Goal: Information Seeking & Learning: Check status

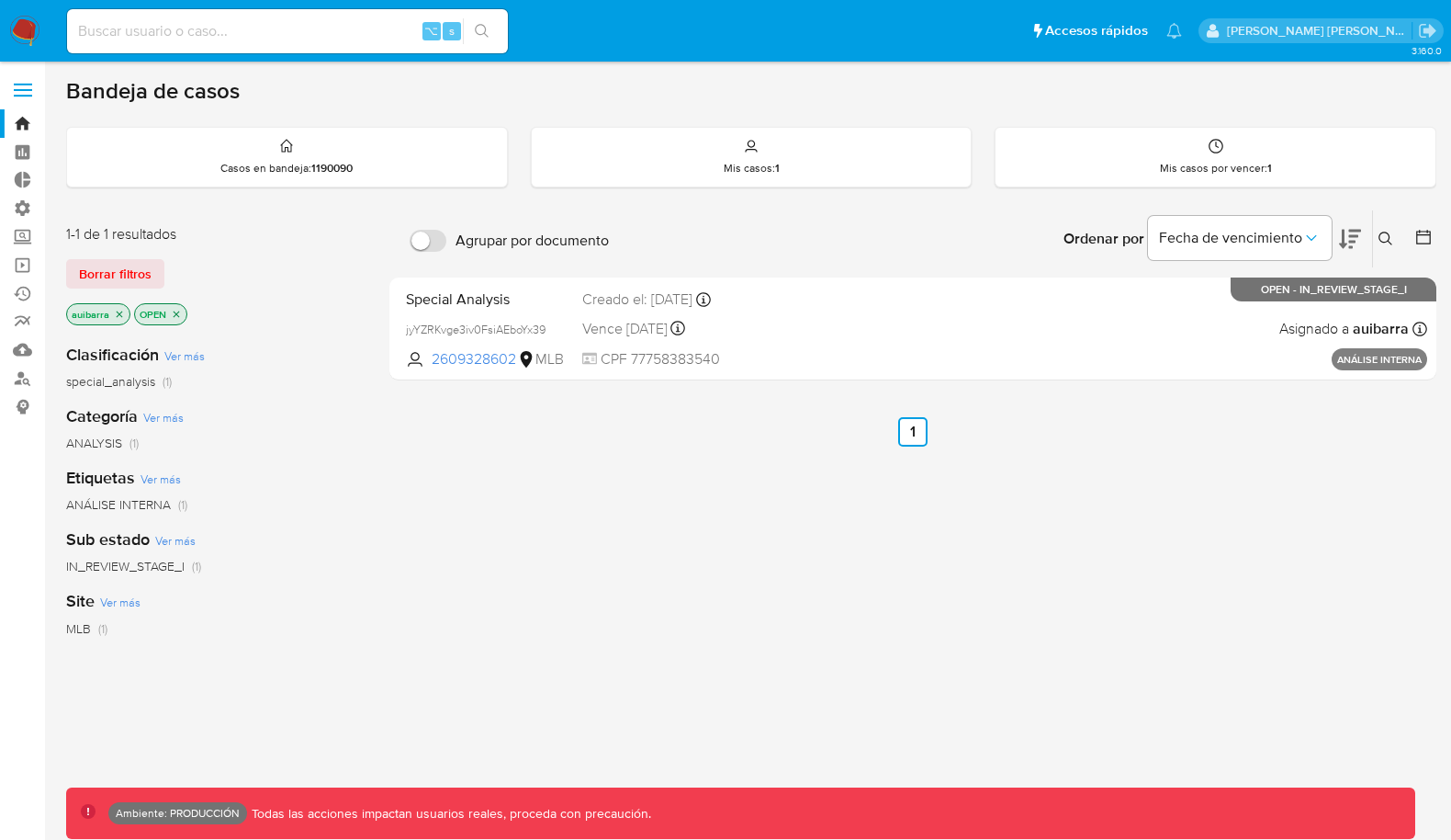
click at [291, 17] on div "⌥ s" at bounding box center [287, 30] width 441 height 44
click at [284, 34] on input at bounding box center [287, 31] width 441 height 24
paste input "2352071450"
type input "2352071450"
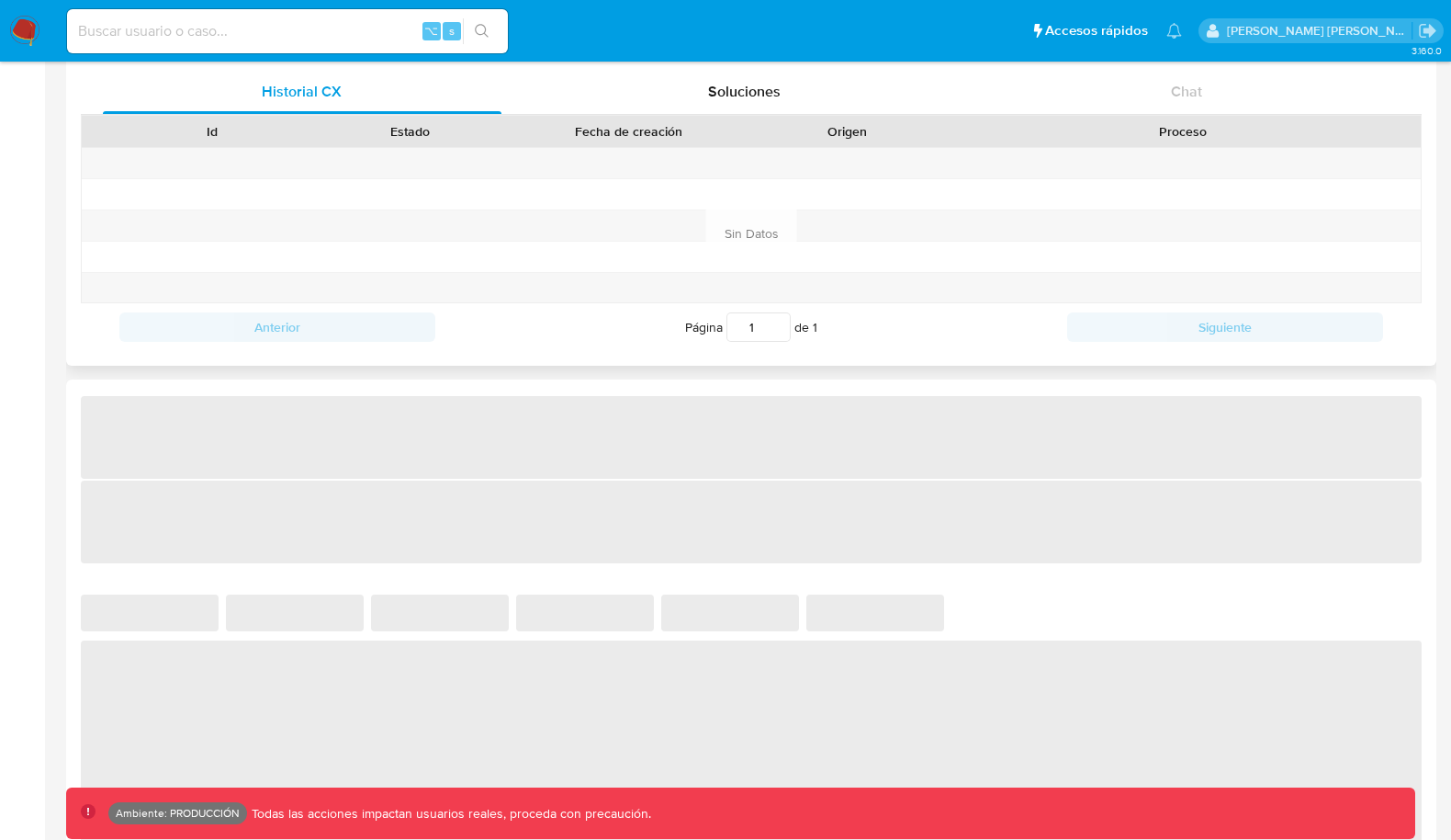
select select "10"
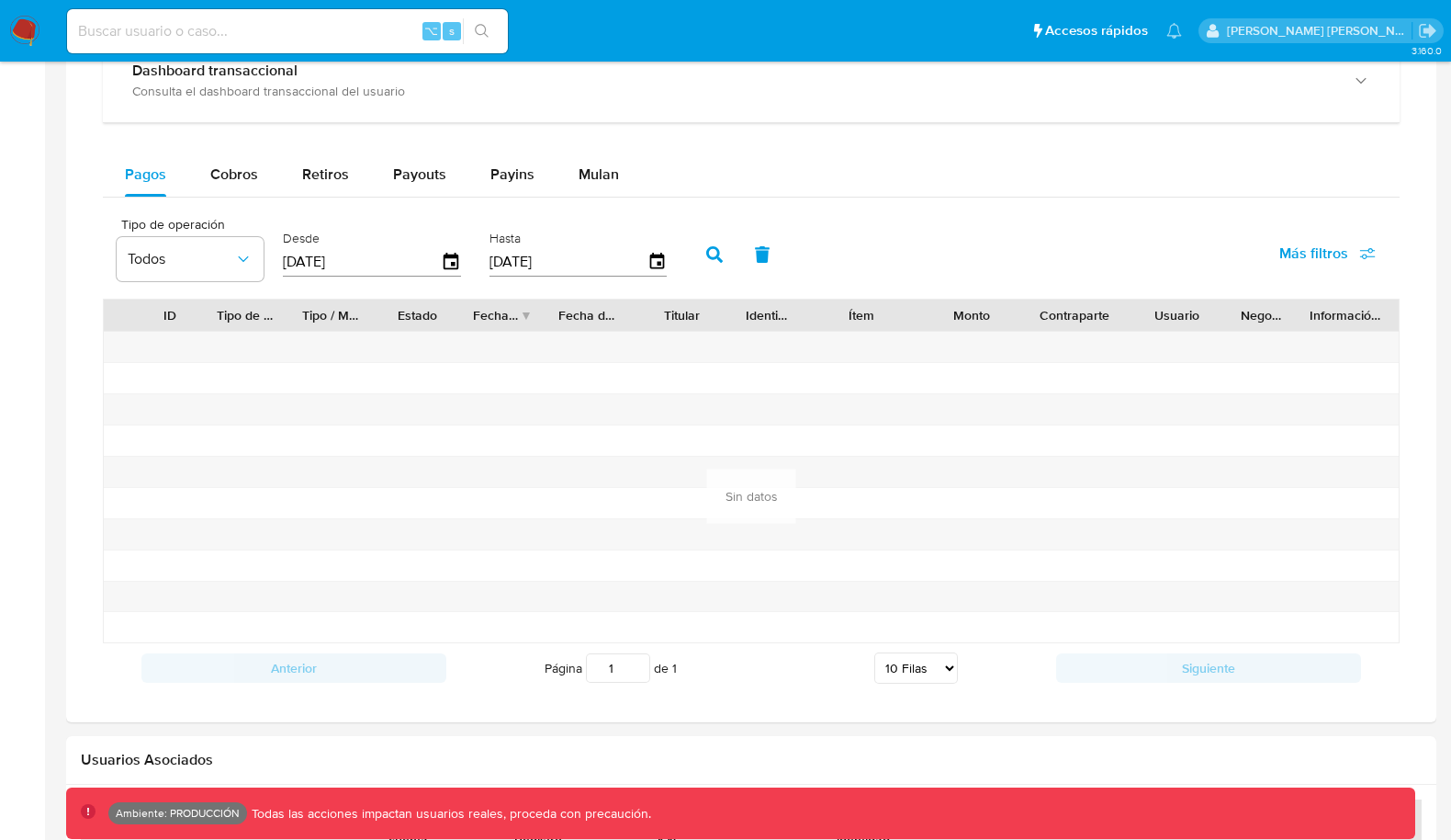
scroll to position [1151, 0]
click at [416, 161] on span "Payouts" at bounding box center [419, 172] width 53 height 21
select select "10"
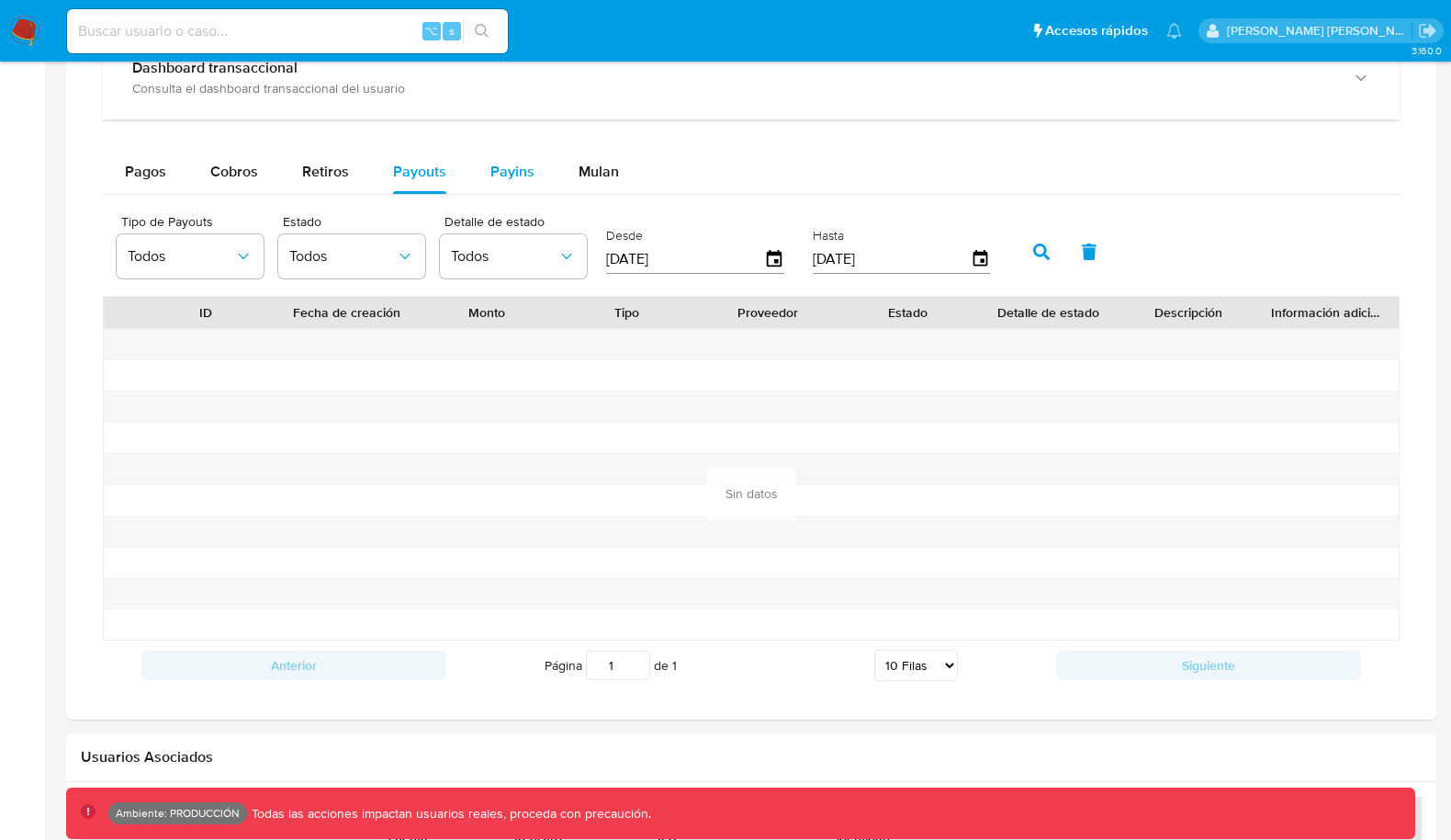
click at [495, 162] on span "Payins" at bounding box center [512, 172] width 44 height 21
select select "10"
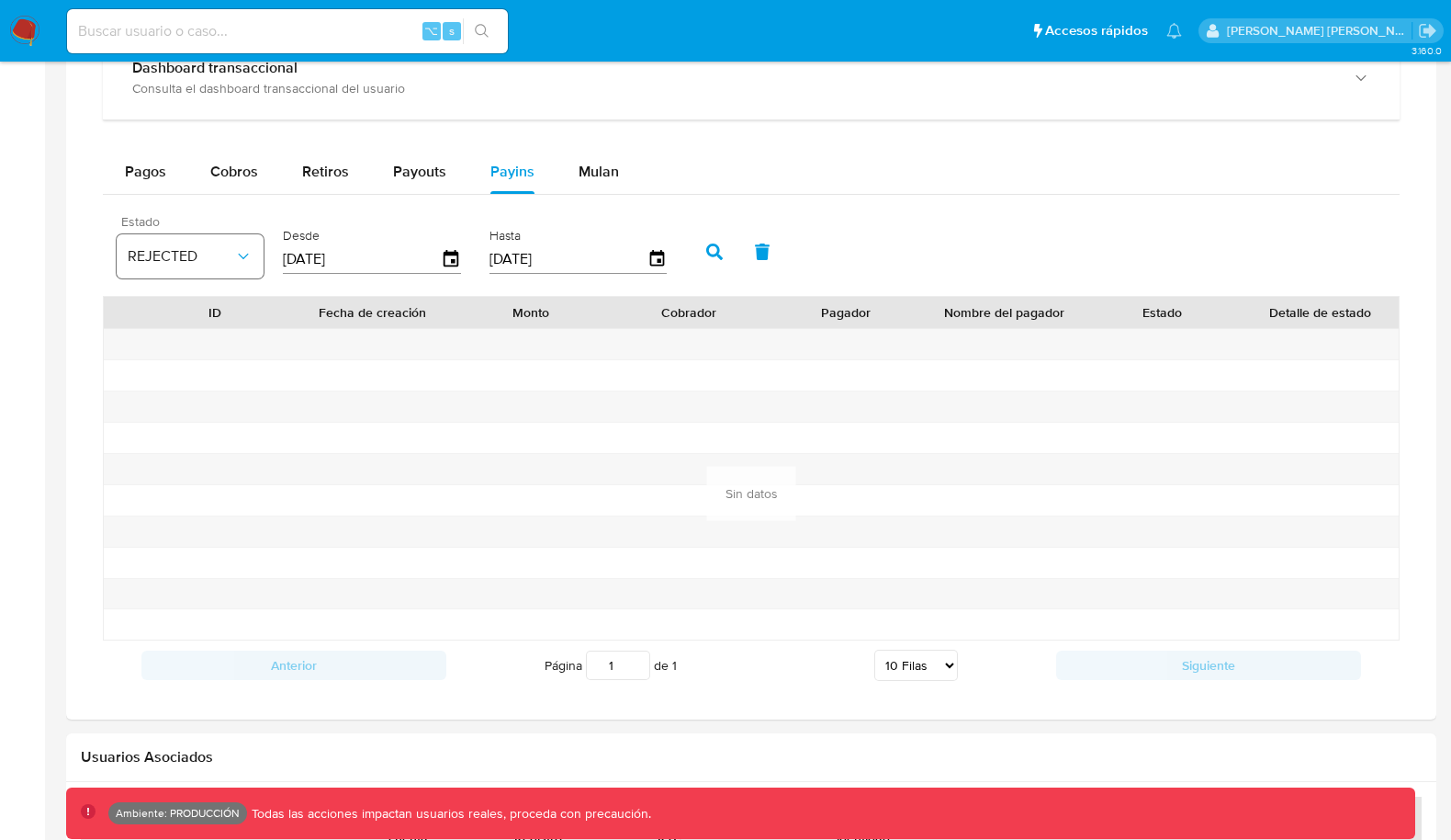
click at [225, 254] on span "REJECTED" at bounding box center [181, 256] width 107 height 18
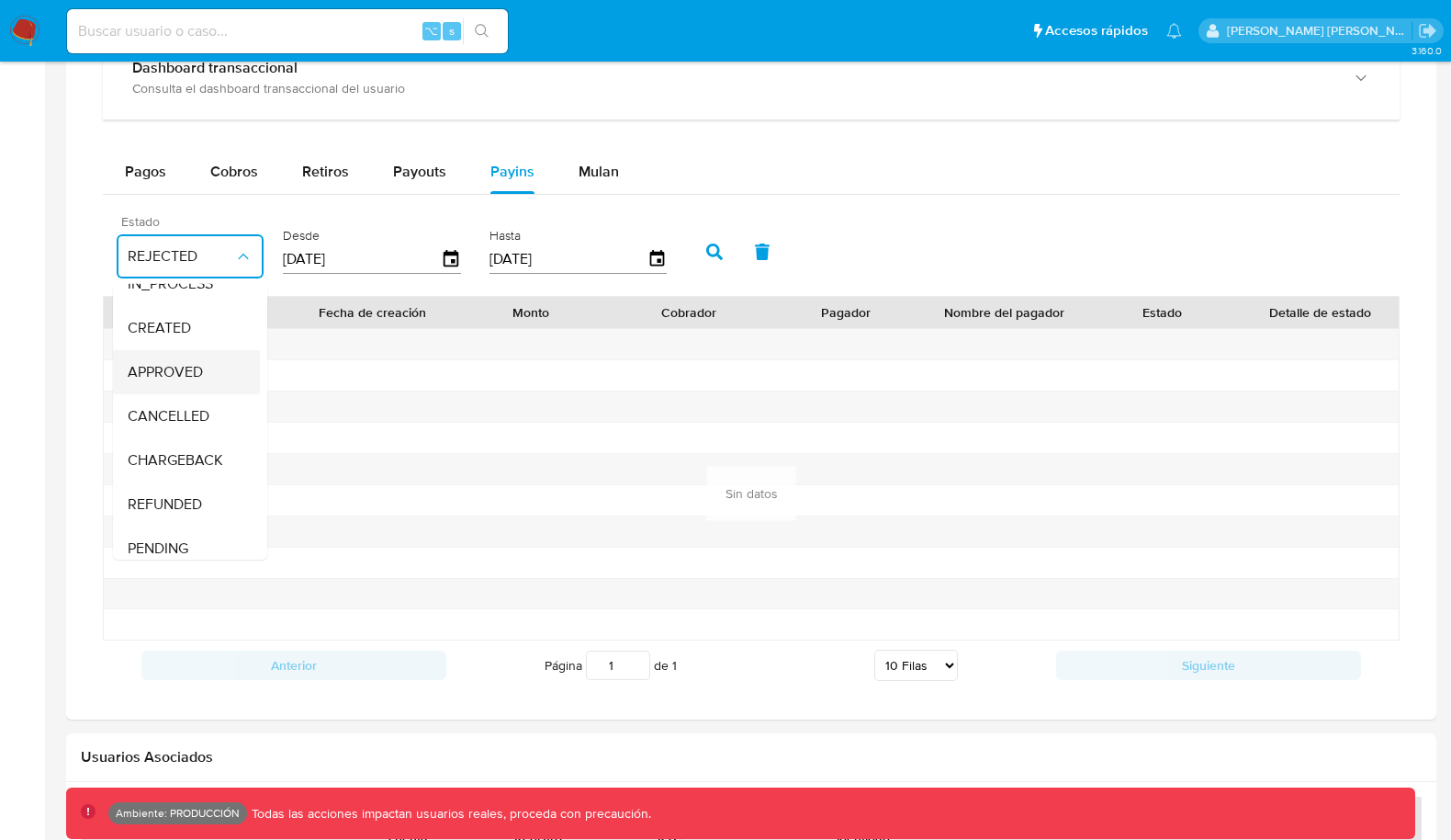
scroll to position [120, 0]
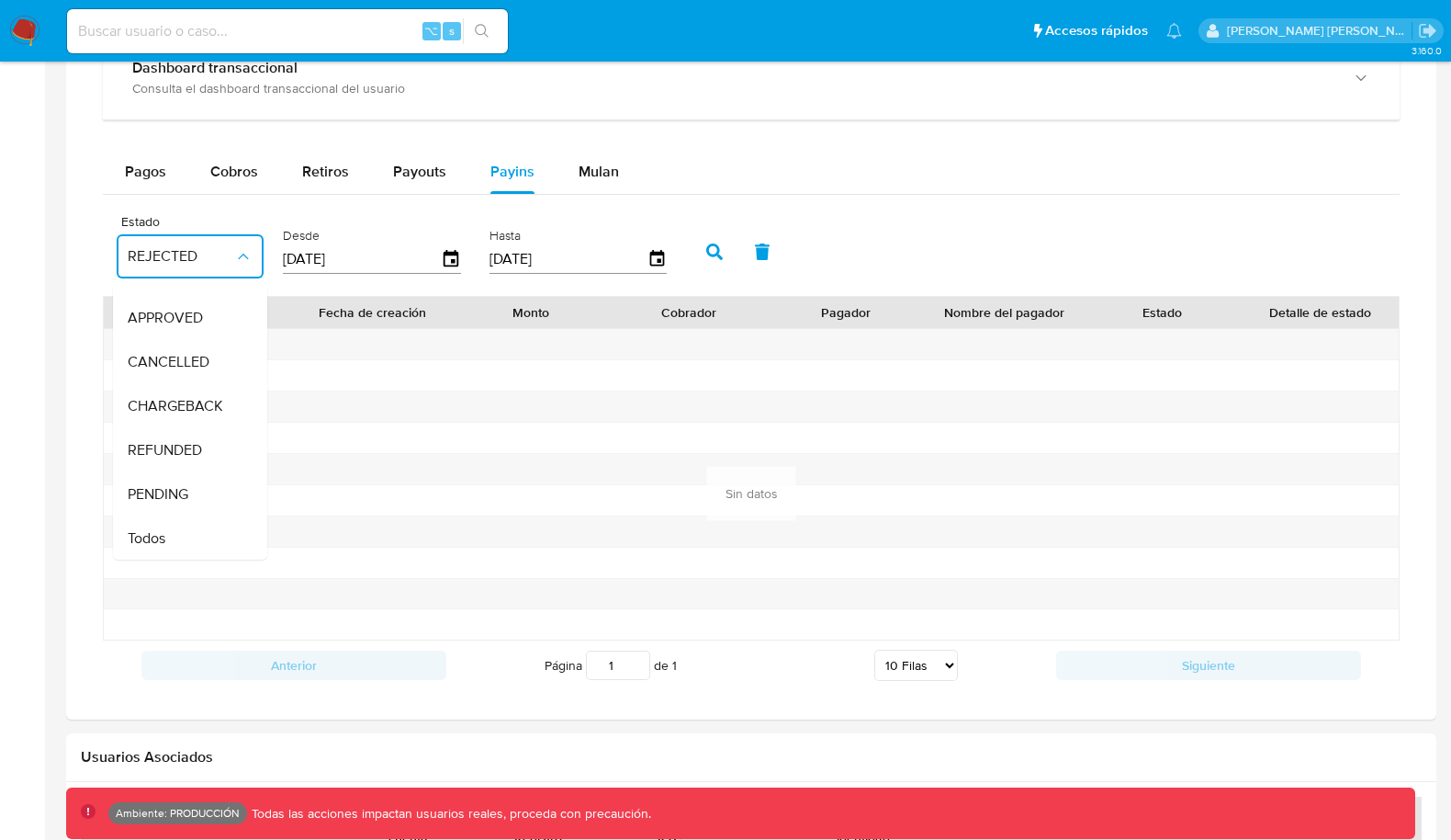
click at [175, 556] on div at bounding box center [214, 562] width 158 height 30
click at [251, 253] on icon "button" at bounding box center [242, 256] width 18 height 18
click at [193, 519] on div "Todos" at bounding box center [181, 537] width 107 height 44
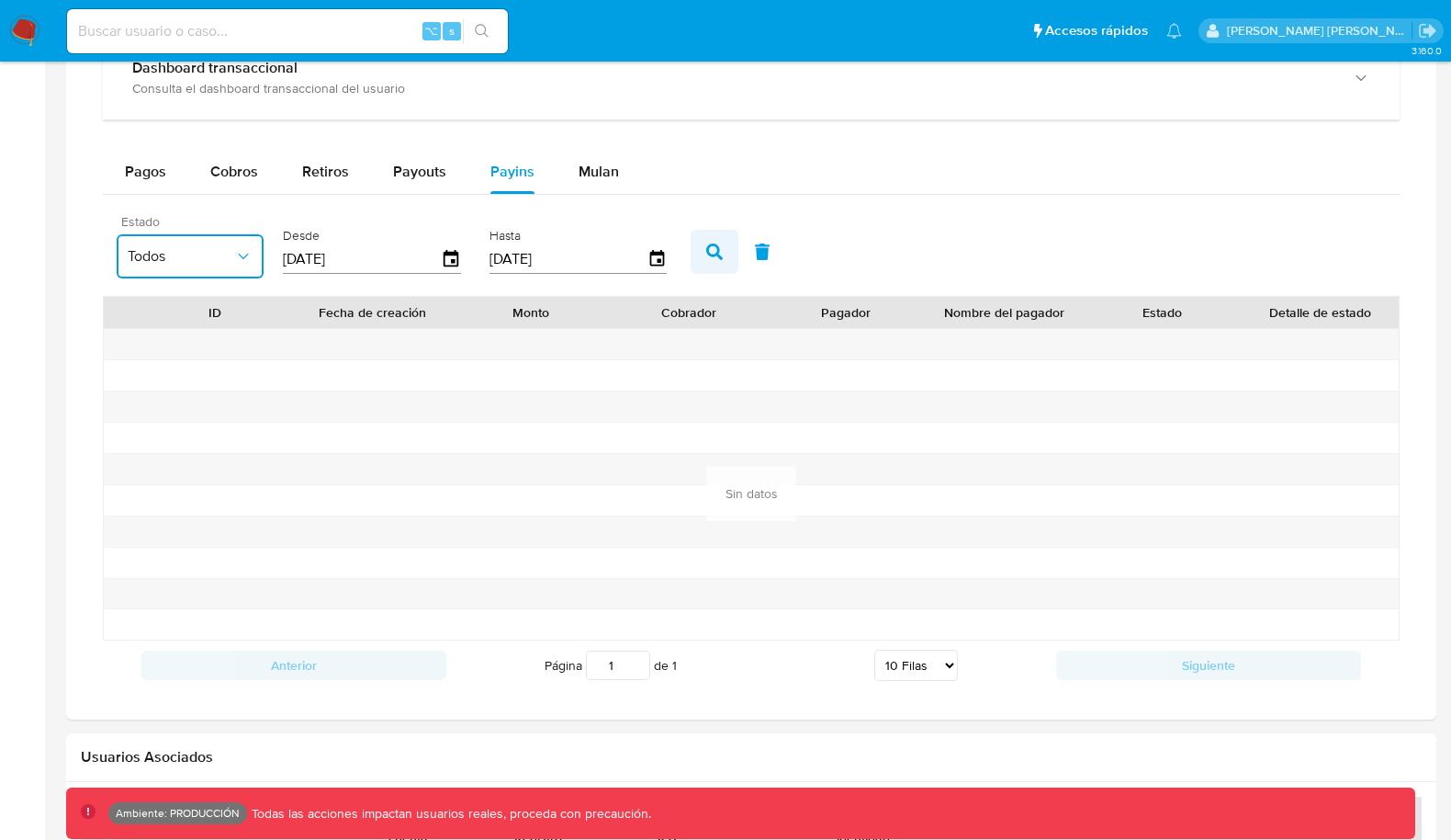
click at [694, 230] on button "button" at bounding box center [714, 251] width 48 height 44
click at [142, 161] on span "Pagos" at bounding box center [145, 172] width 42 height 21
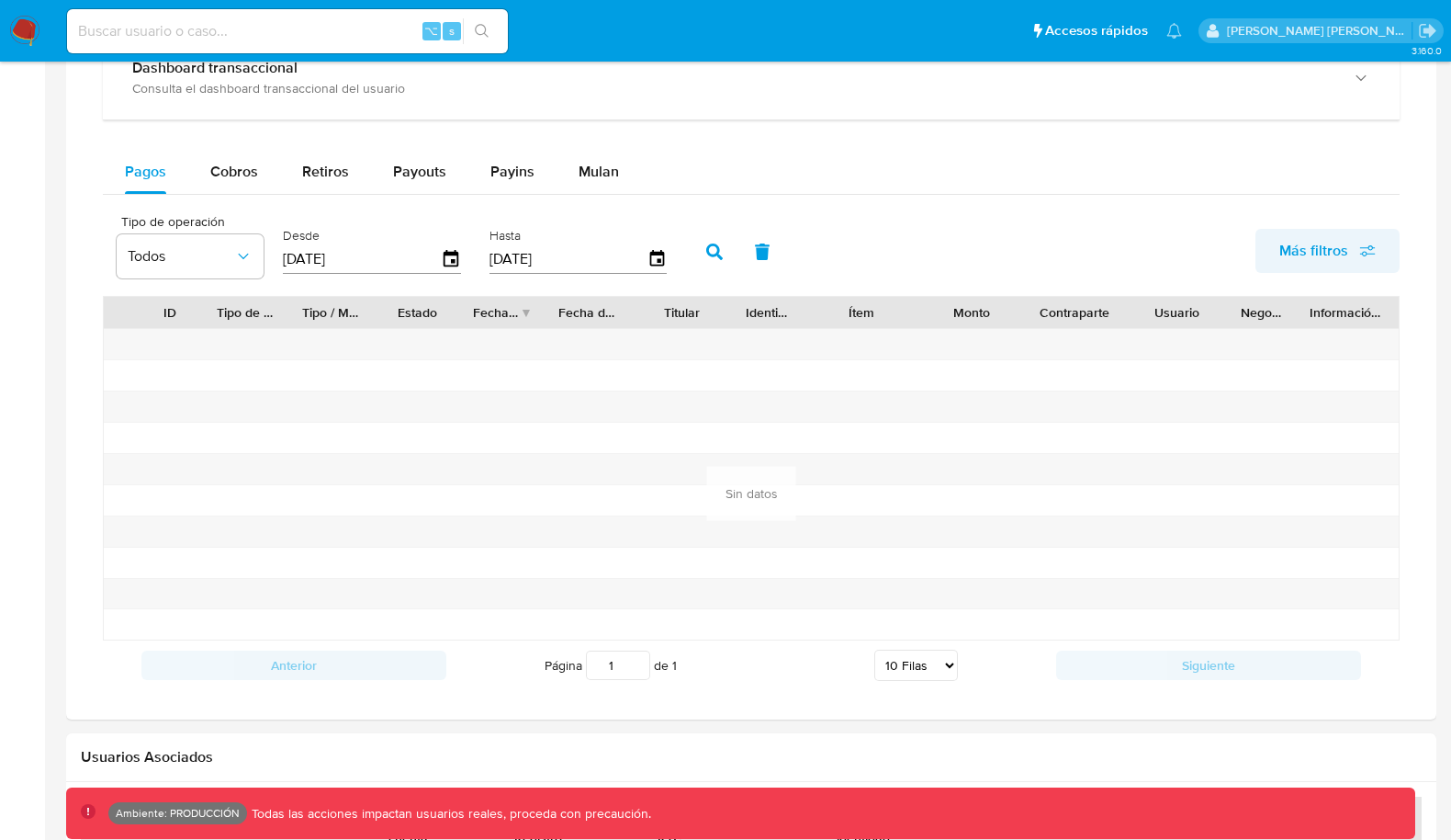
click at [1299, 230] on span "Más filtros" at bounding box center [1313, 250] width 69 height 44
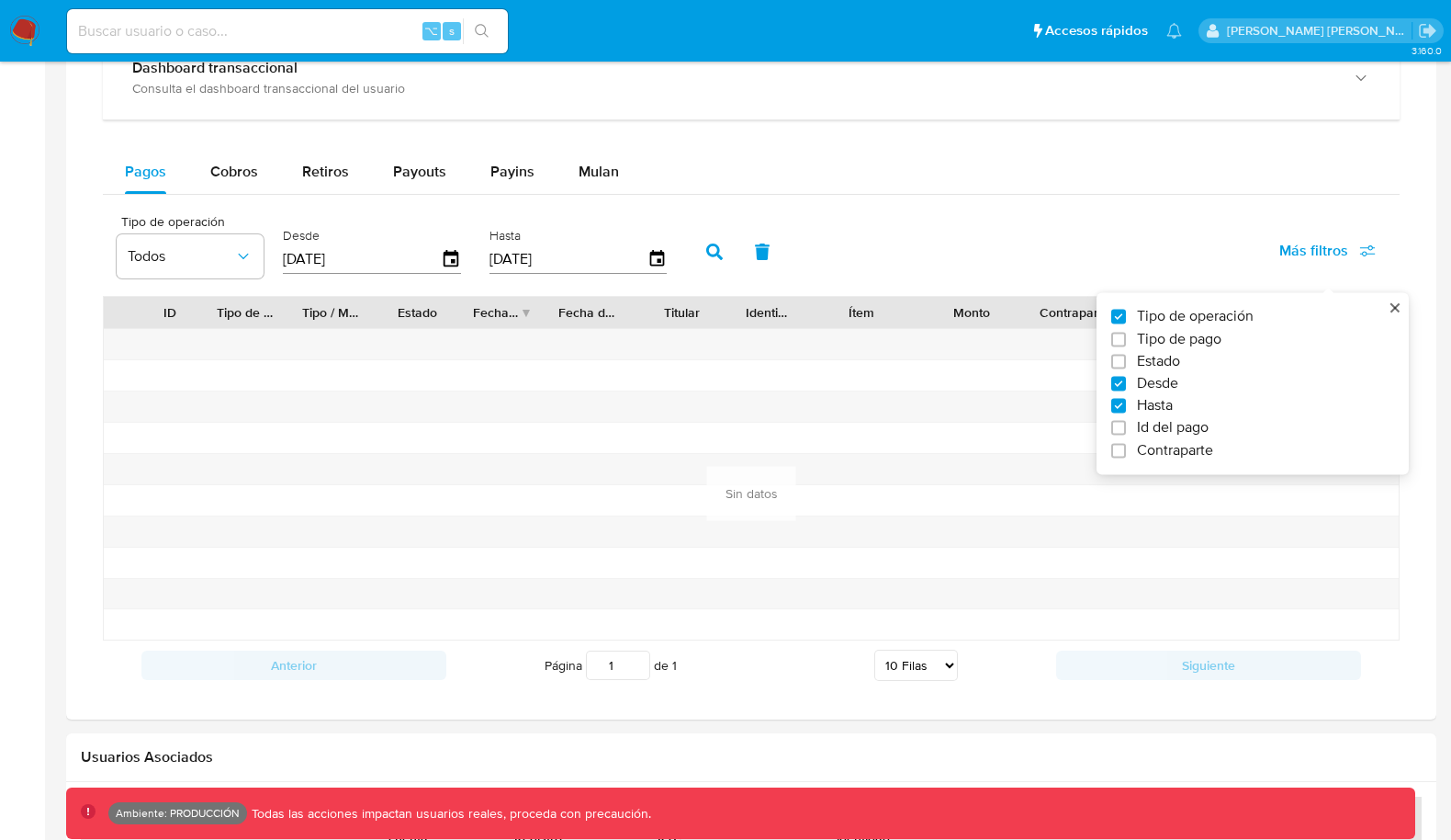
click at [1152, 419] on span "Id del pago" at bounding box center [1173, 428] width 72 height 18
click at [1126, 421] on input "Id del pago" at bounding box center [1118, 428] width 15 height 15
checkbox input "true"
click at [744, 254] on input "number" at bounding box center [781, 257] width 180 height 24
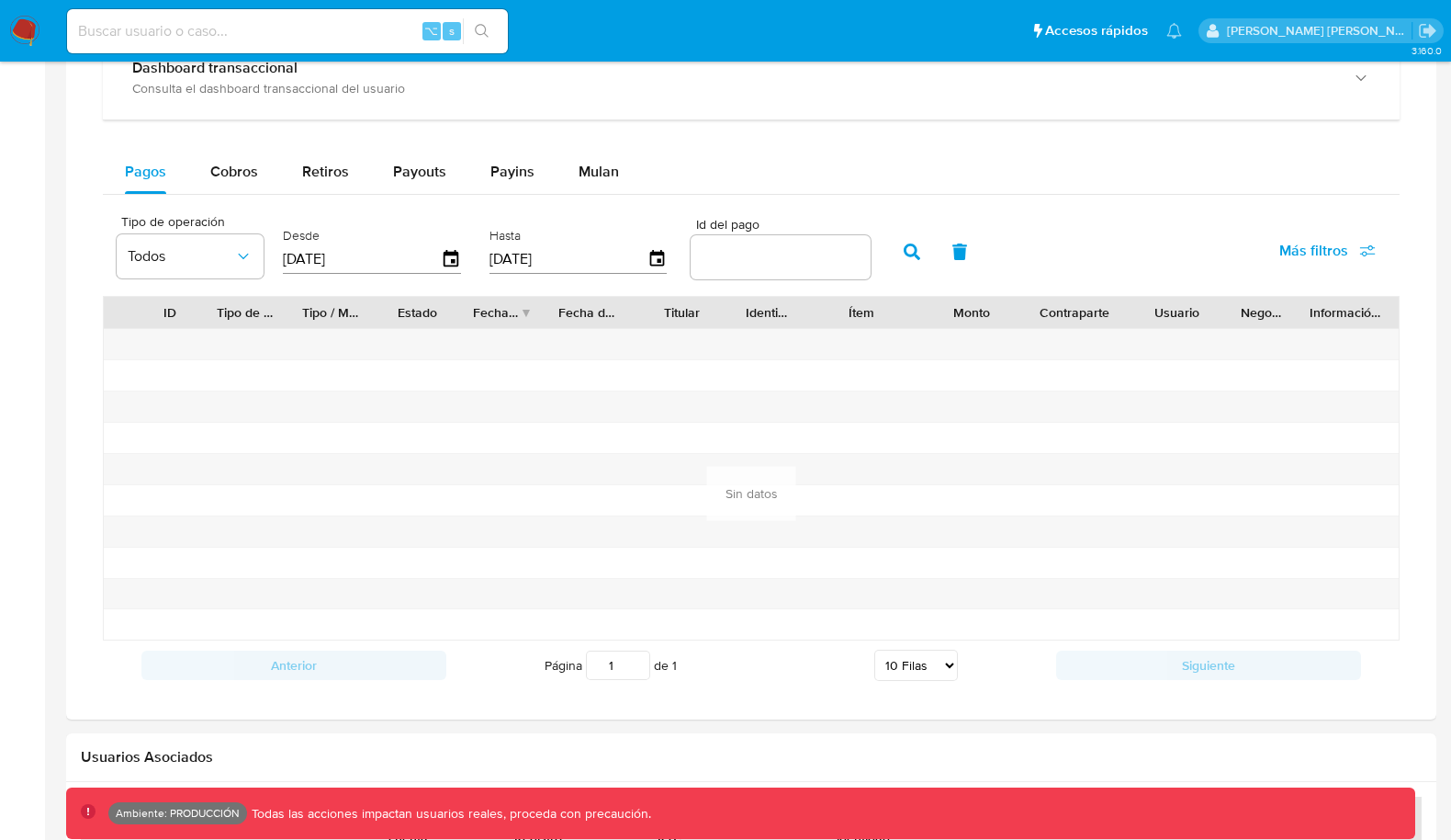
click at [788, 250] on input "number" at bounding box center [781, 257] width 180 height 24
paste input "112551502667"
type input "112551502667"
click at [902, 253] on button "button" at bounding box center [912, 251] width 48 height 44
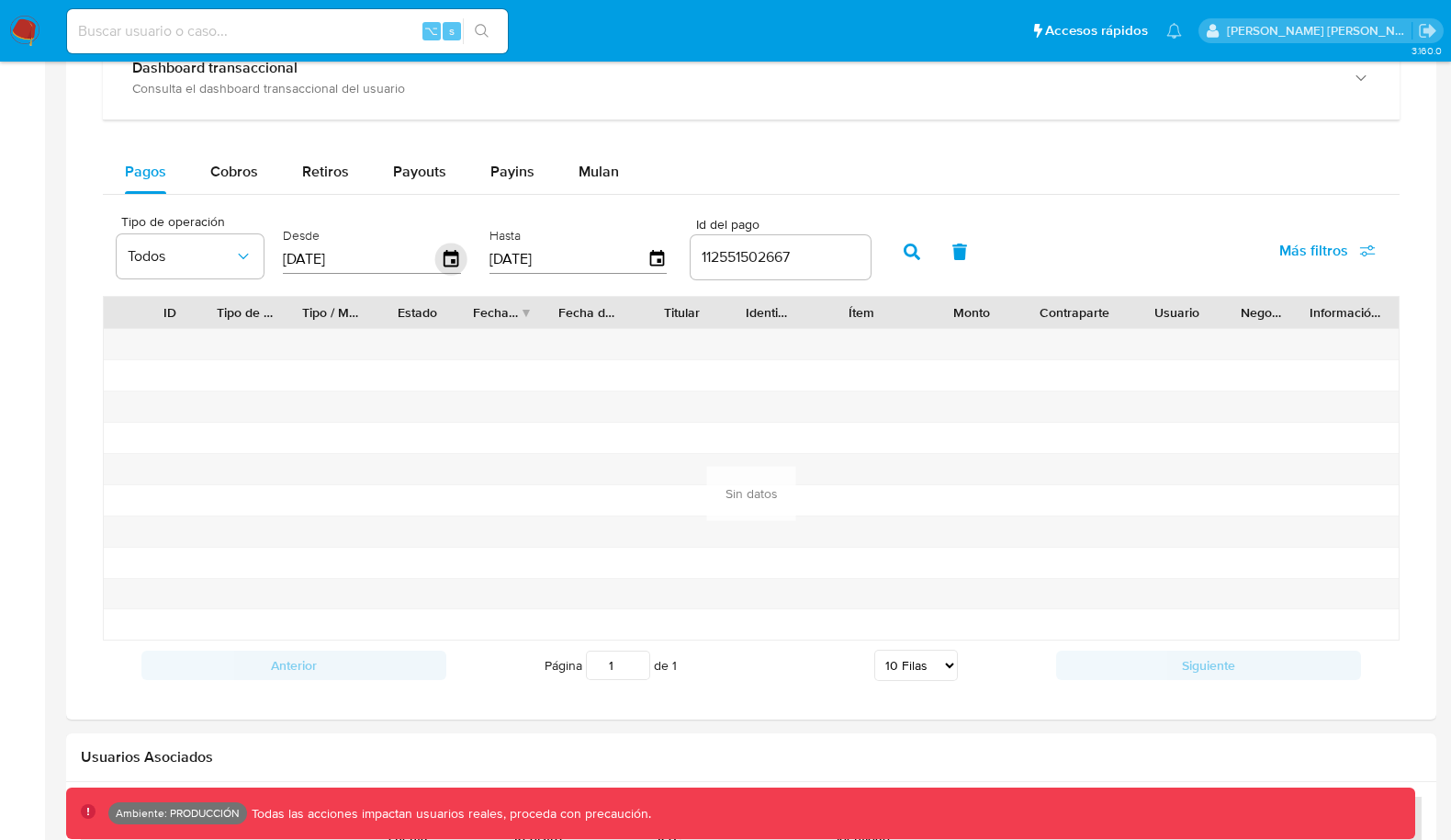
click at [443, 250] on icon "button" at bounding box center [450, 258] width 15 height 16
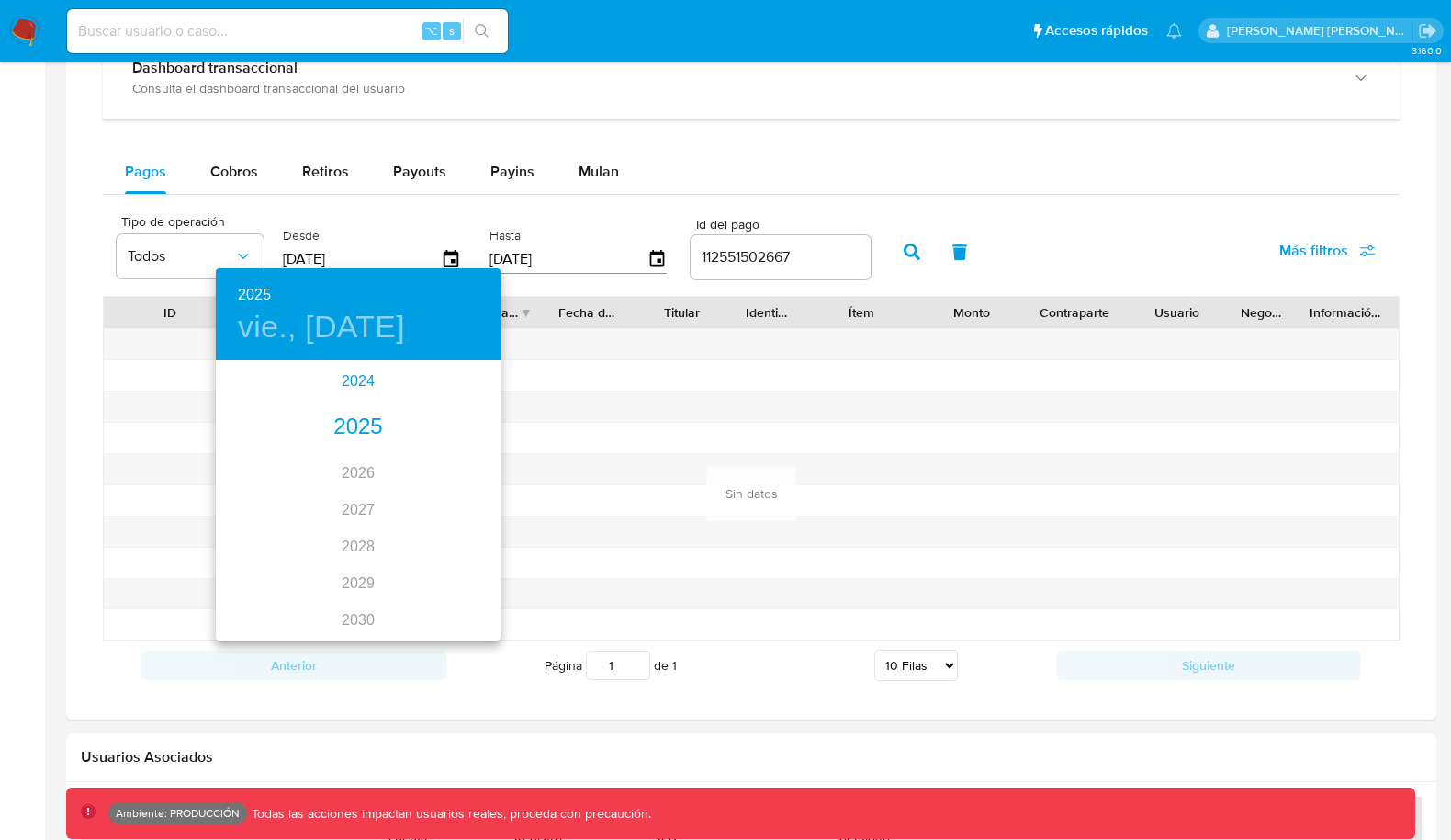
click at [358, 388] on div "2024" at bounding box center [359, 381] width 285 height 37
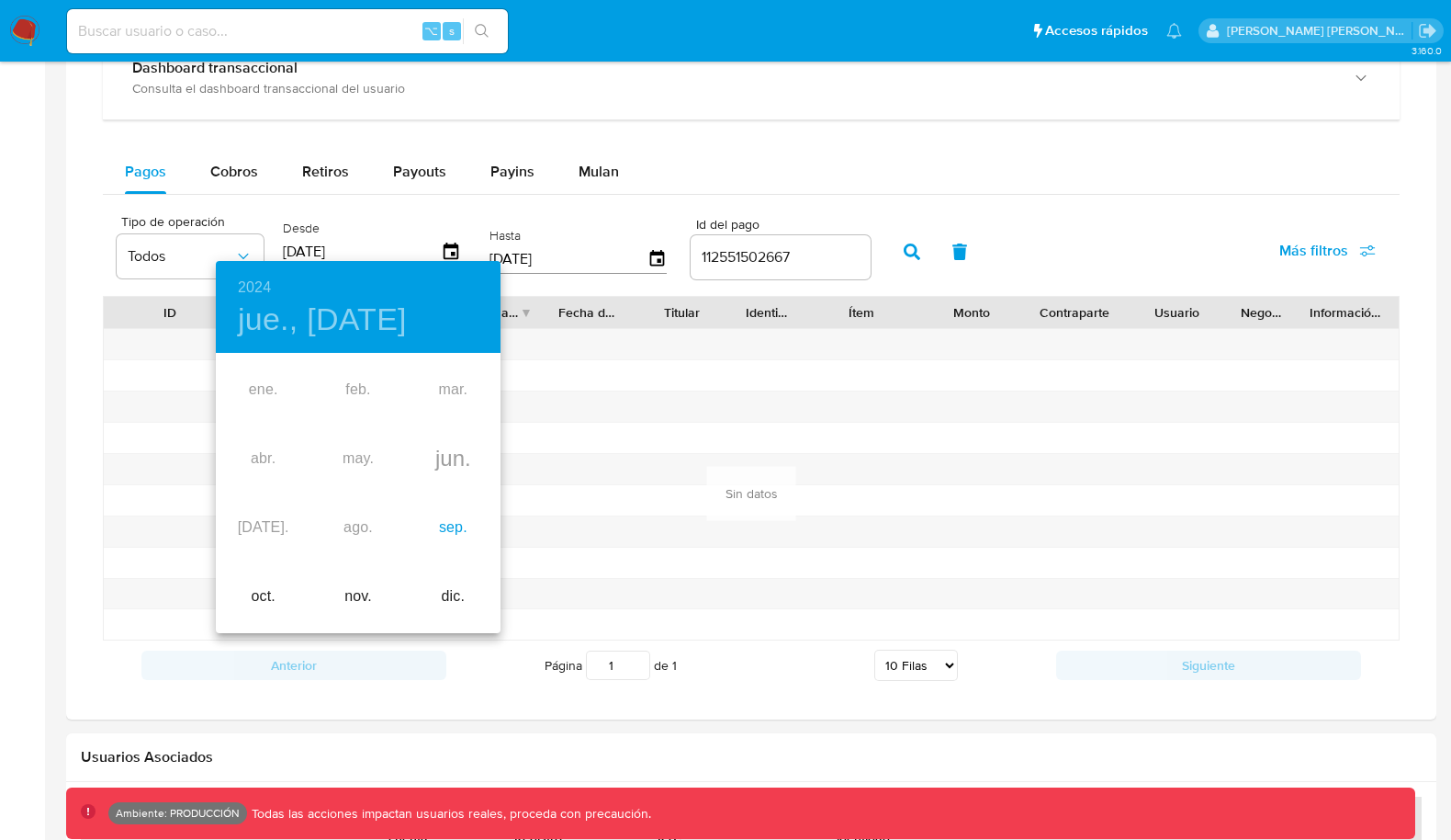
click at [441, 523] on div "sep." at bounding box center [454, 528] width 95 height 69
type input "[DATE]"
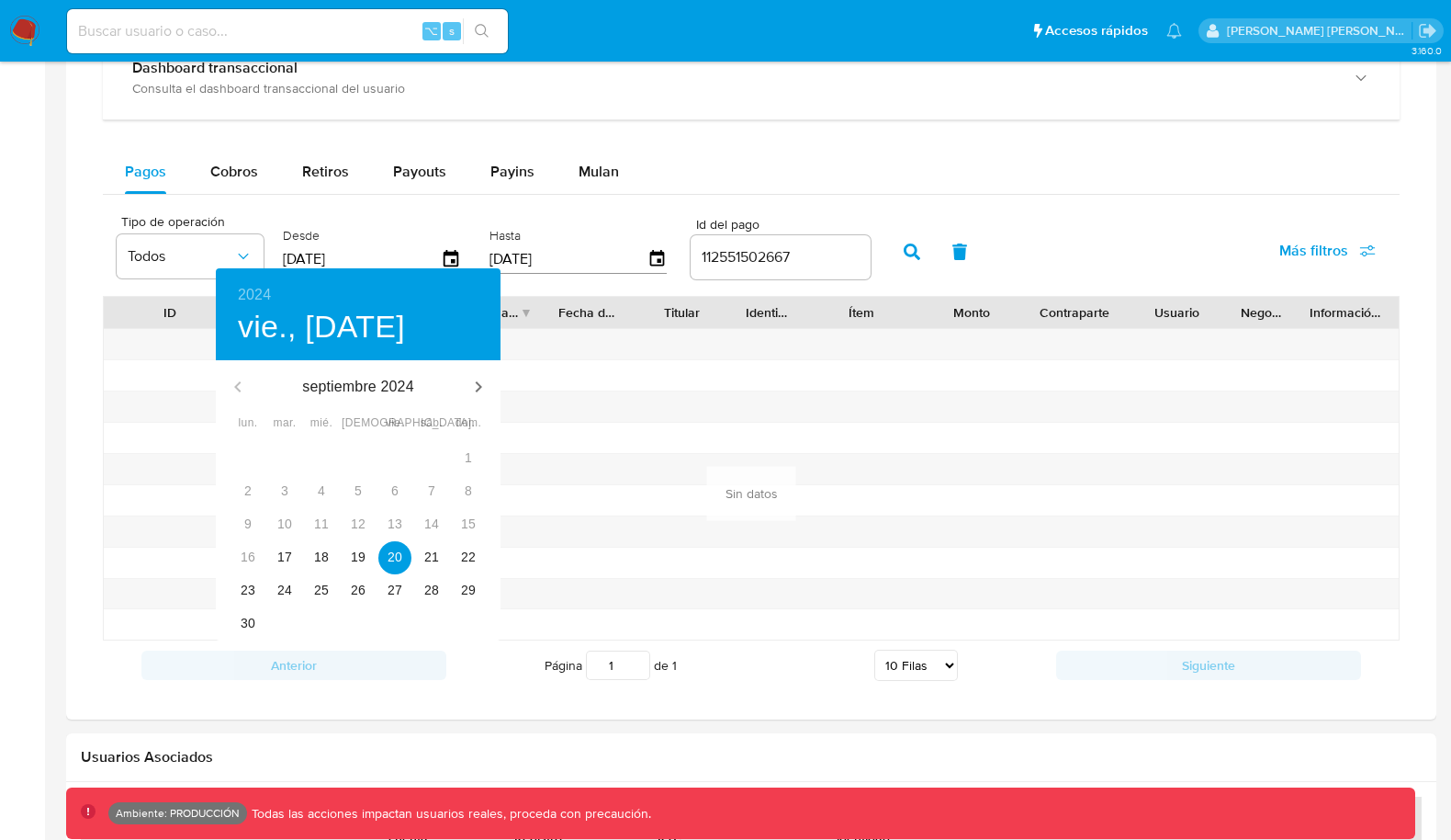
click at [609, 201] on div at bounding box center [726, 420] width 1451 height 840
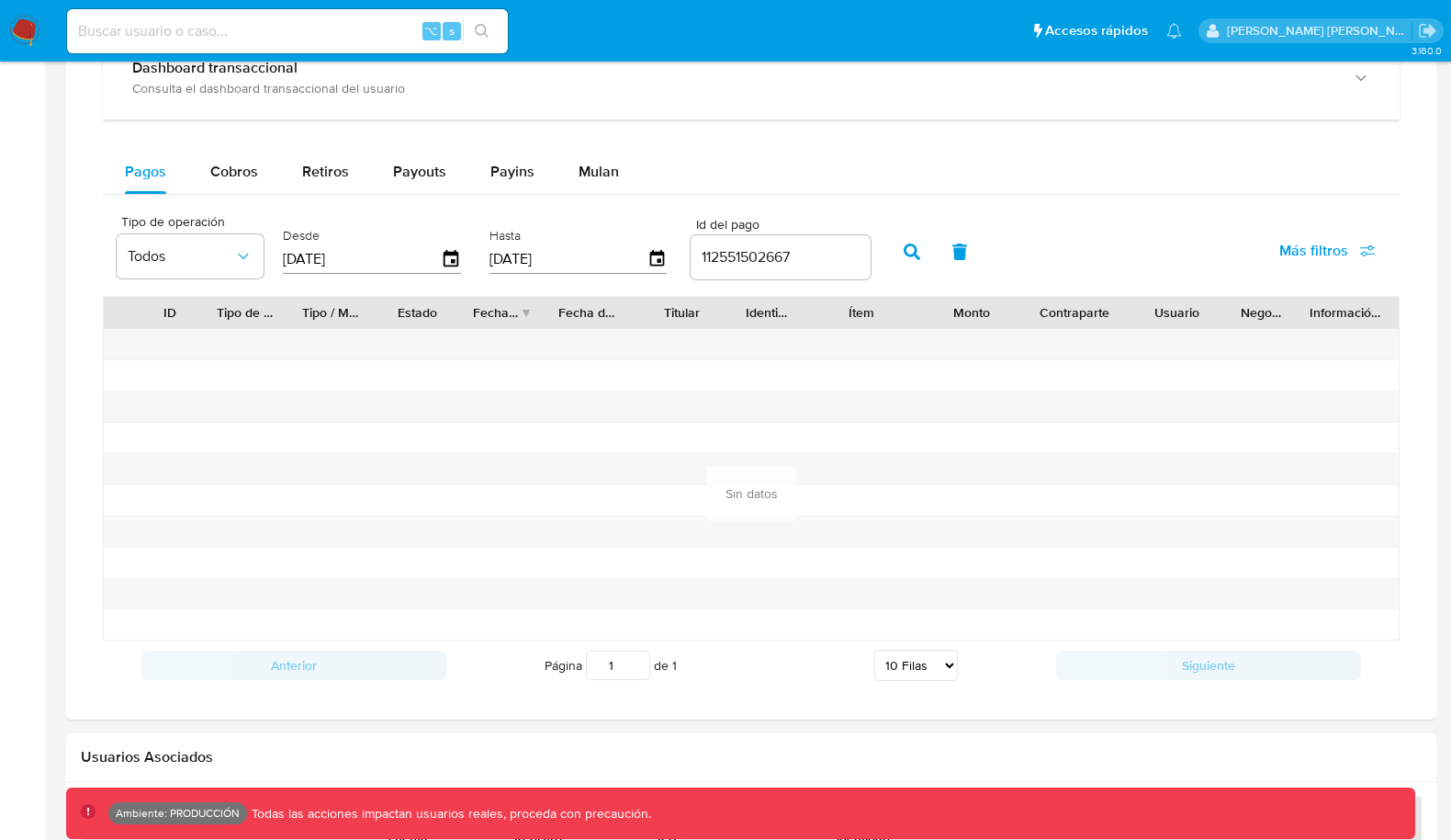
click at [888, 242] on button "button" at bounding box center [912, 251] width 48 height 44
click at [367, 16] on div "⌥ s" at bounding box center [287, 30] width 441 height 44
click at [361, 23] on input at bounding box center [287, 31] width 441 height 24
paste input "1229510288"
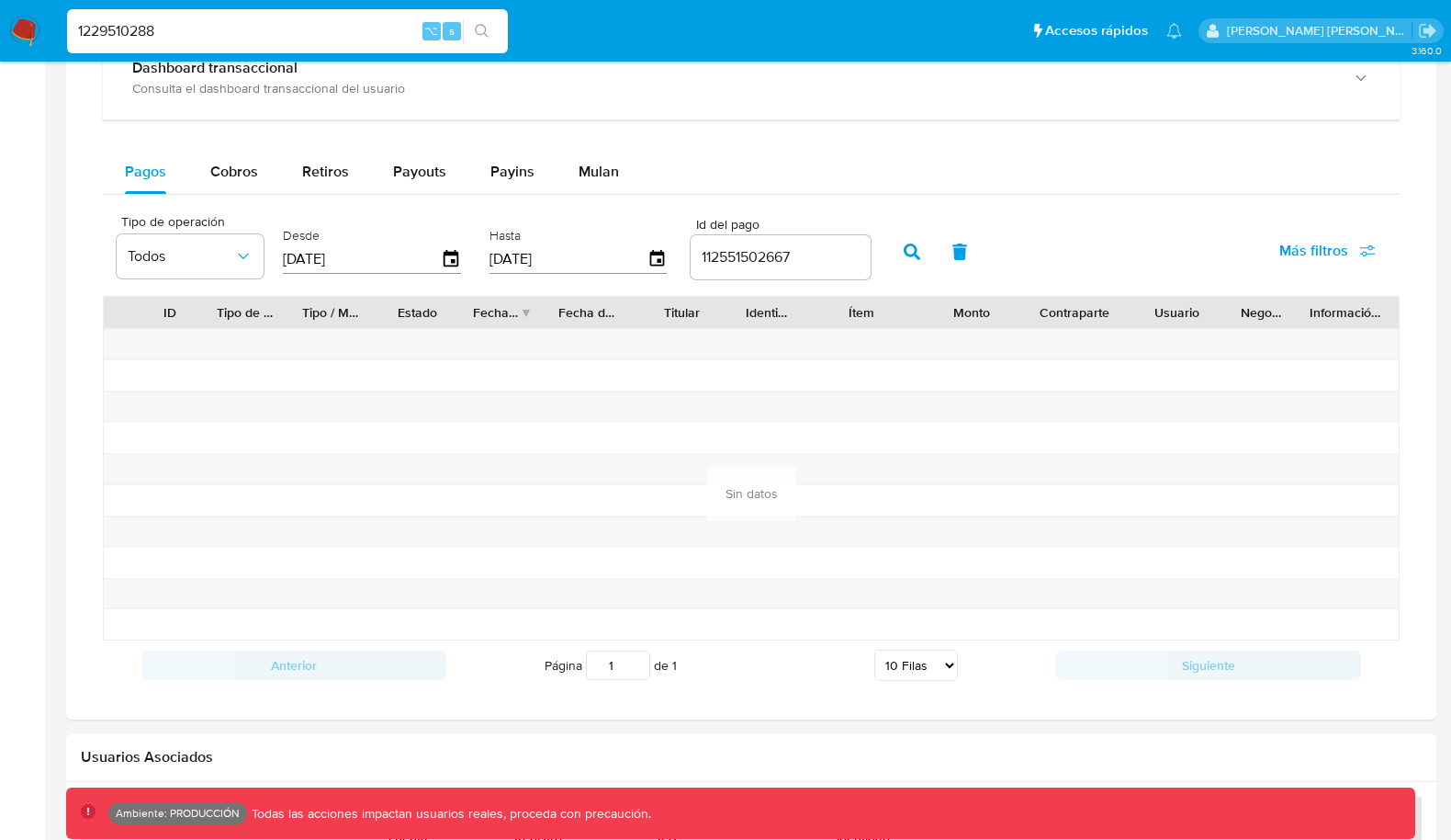
type input "1229510288"
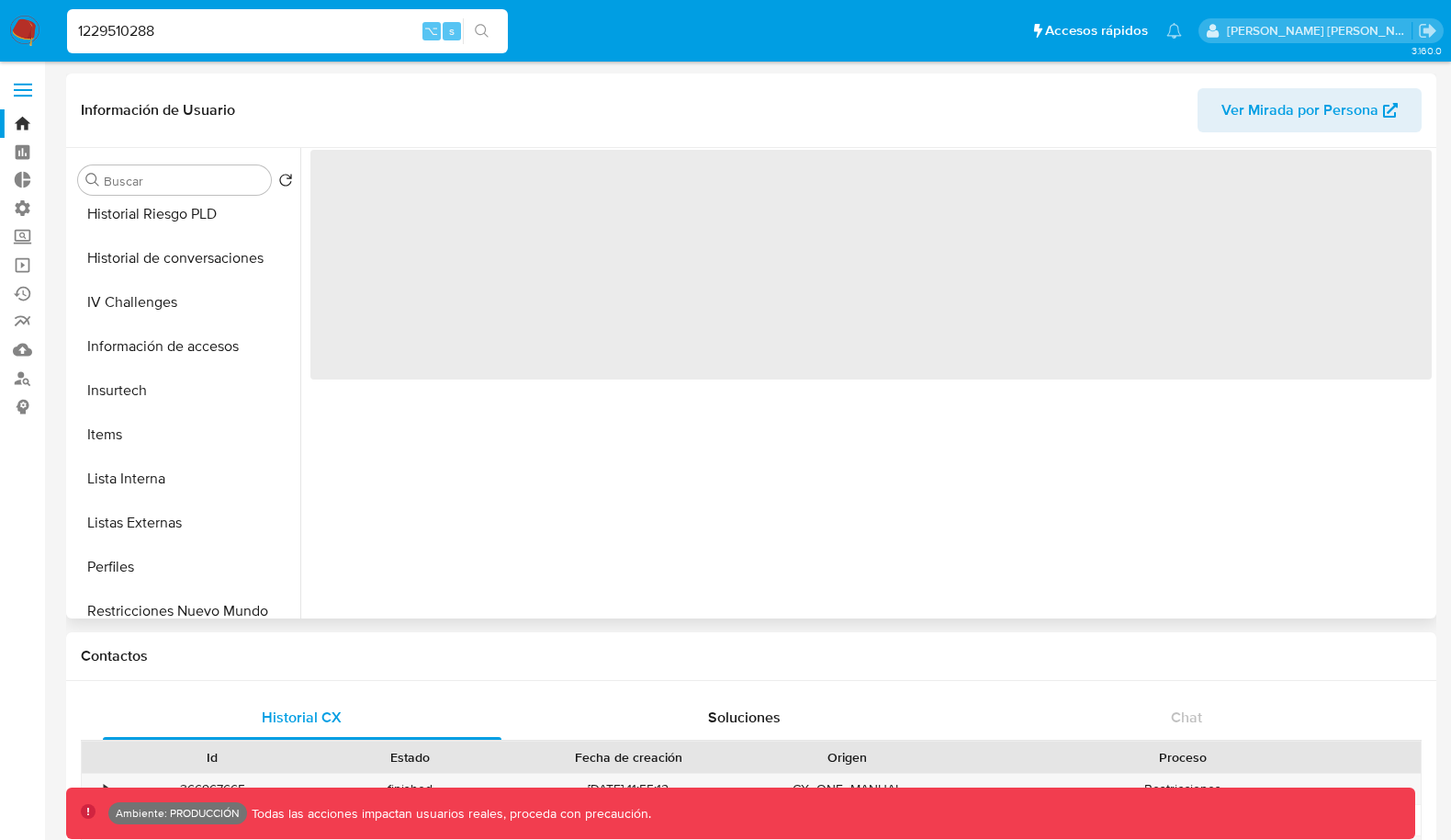
select select "10"
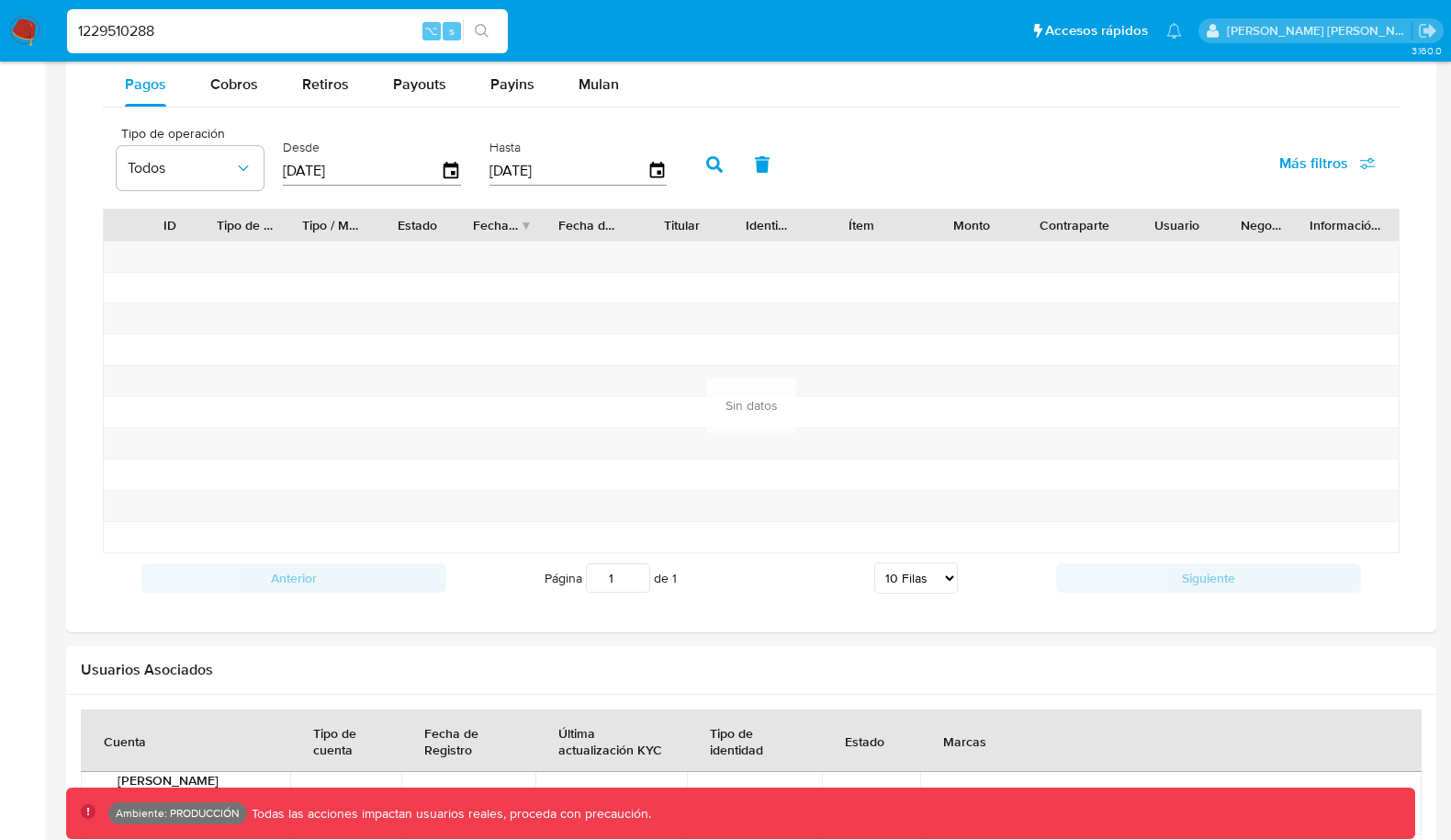
scroll to position [1164, 0]
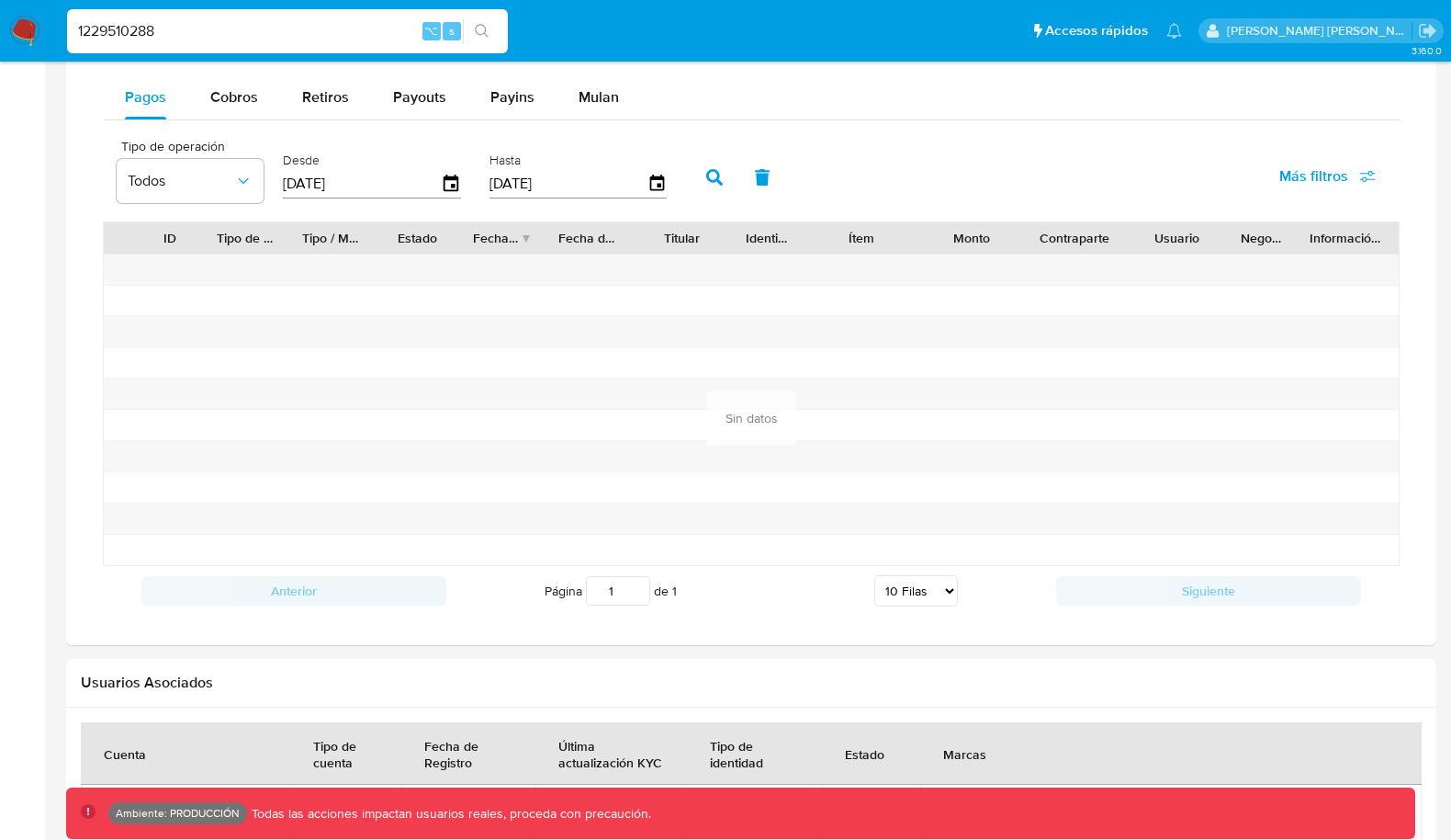
click at [691, 174] on button "button" at bounding box center [714, 177] width 48 height 44
click at [1330, 185] on span "Más filtros" at bounding box center [1313, 176] width 69 height 44
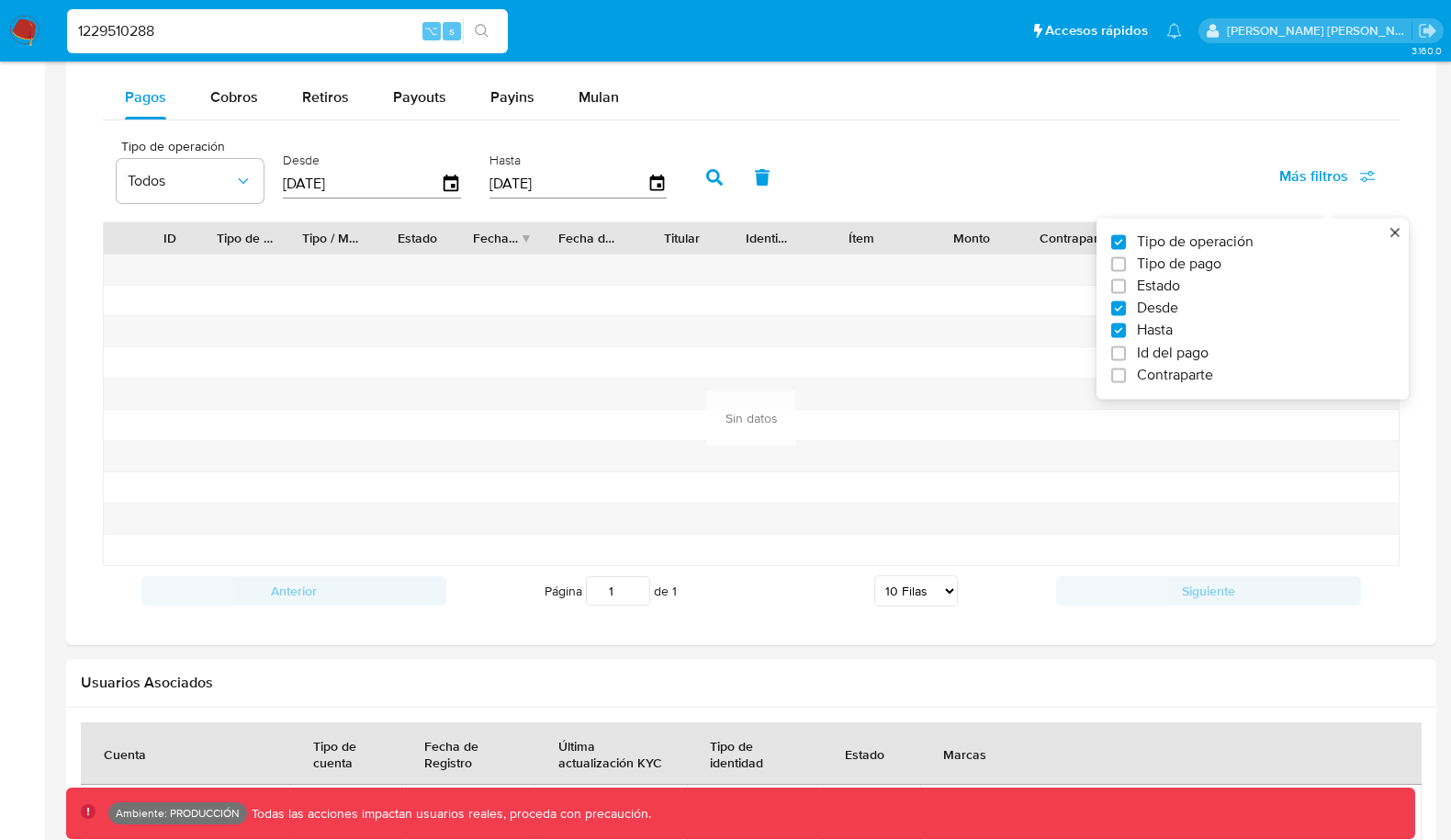
click at [1146, 343] on span "Id del pago" at bounding box center [1173, 352] width 72 height 18
click at [1126, 345] on input "Id del pago" at bounding box center [1118, 352] width 15 height 15
checkbox input "true"
click at [747, 180] on input "number" at bounding box center [781, 181] width 180 height 24
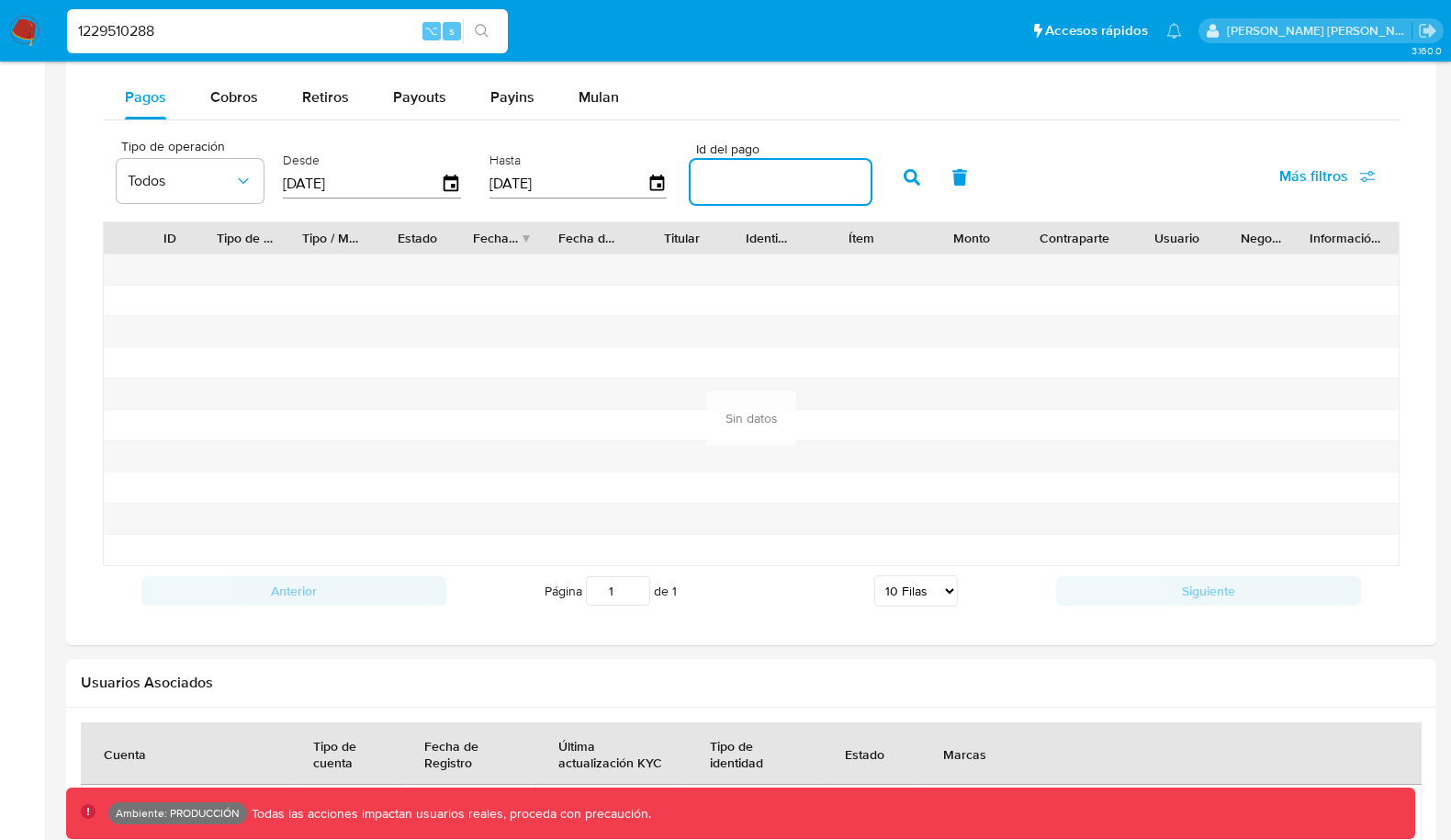
click at [754, 174] on input "number" at bounding box center [781, 181] width 180 height 24
paste input "99133026967"
type input "99133026967"
click at [904, 173] on icon "button" at bounding box center [912, 177] width 16 height 16
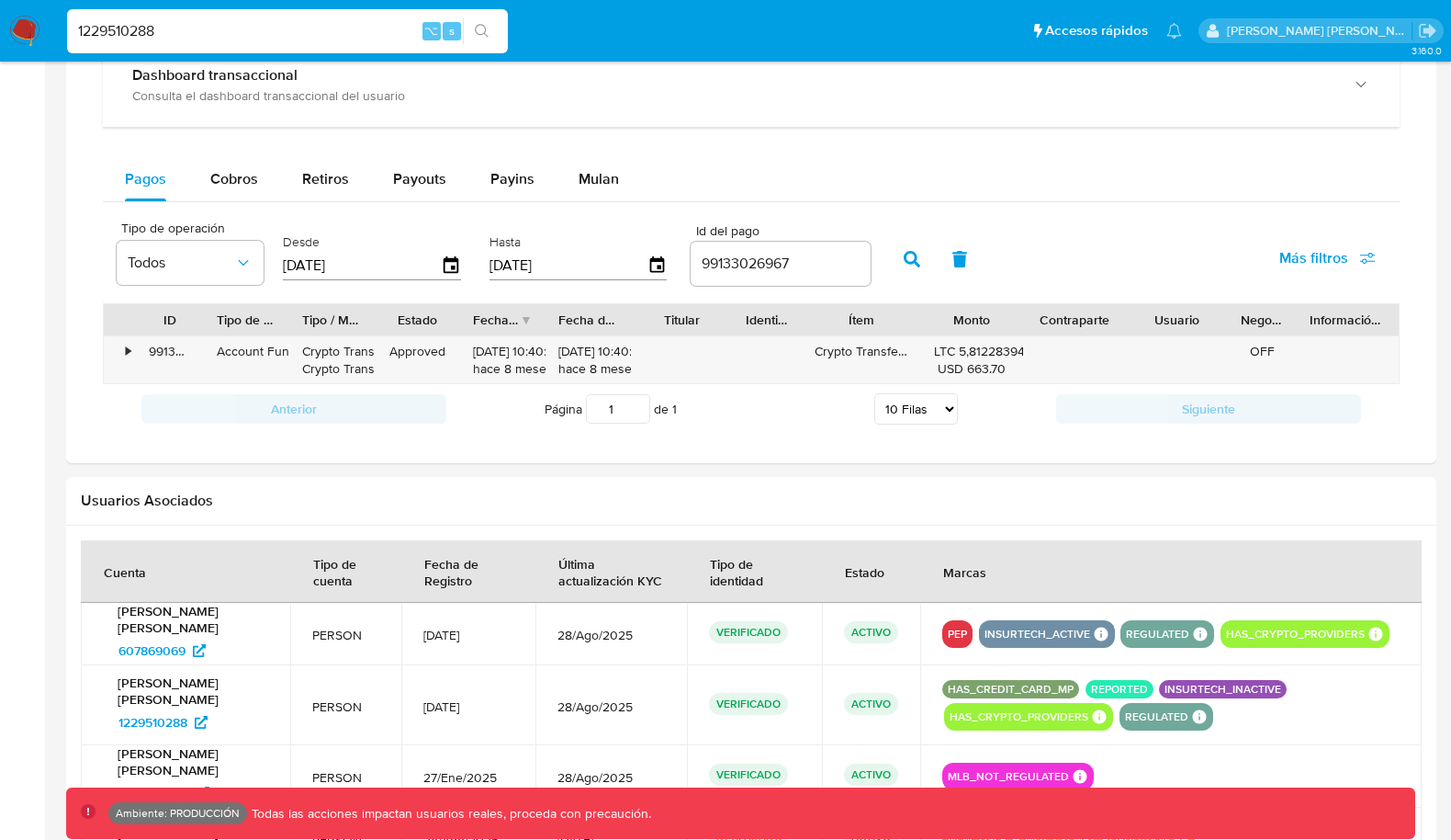
scroll to position [1077, 0]
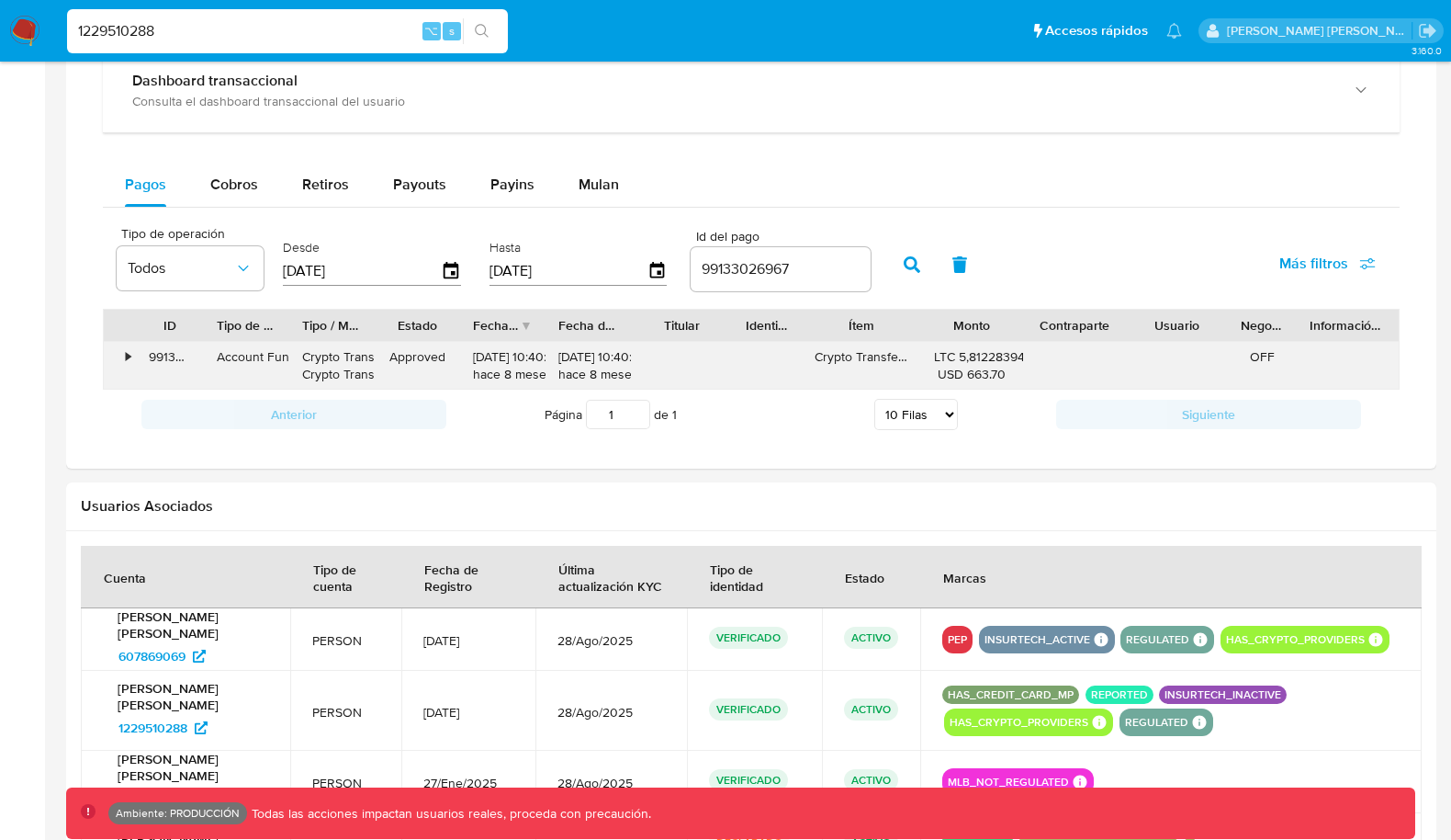
click at [127, 349] on div "•" at bounding box center [128, 357] width 5 height 17
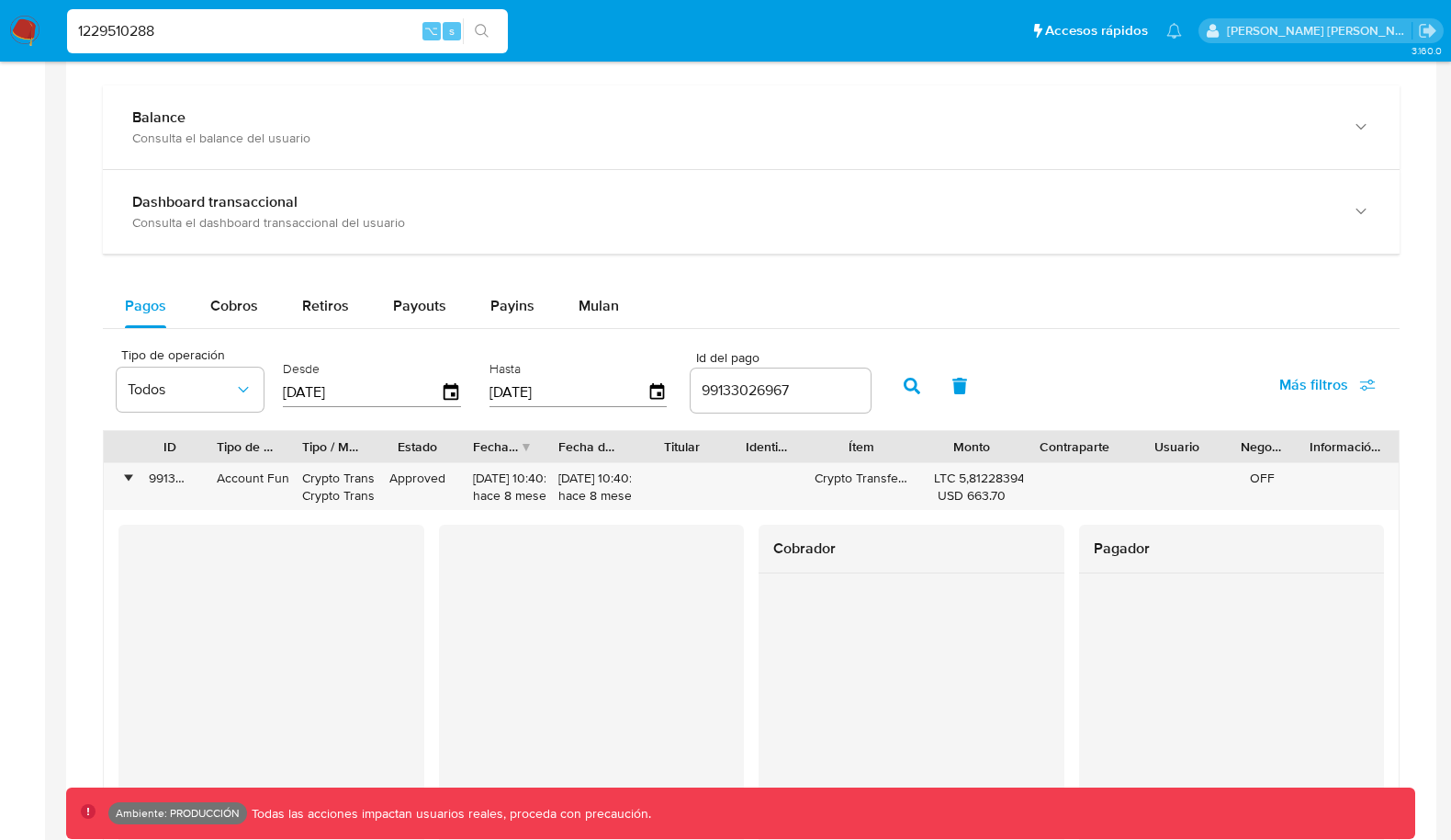
scroll to position [929, 0]
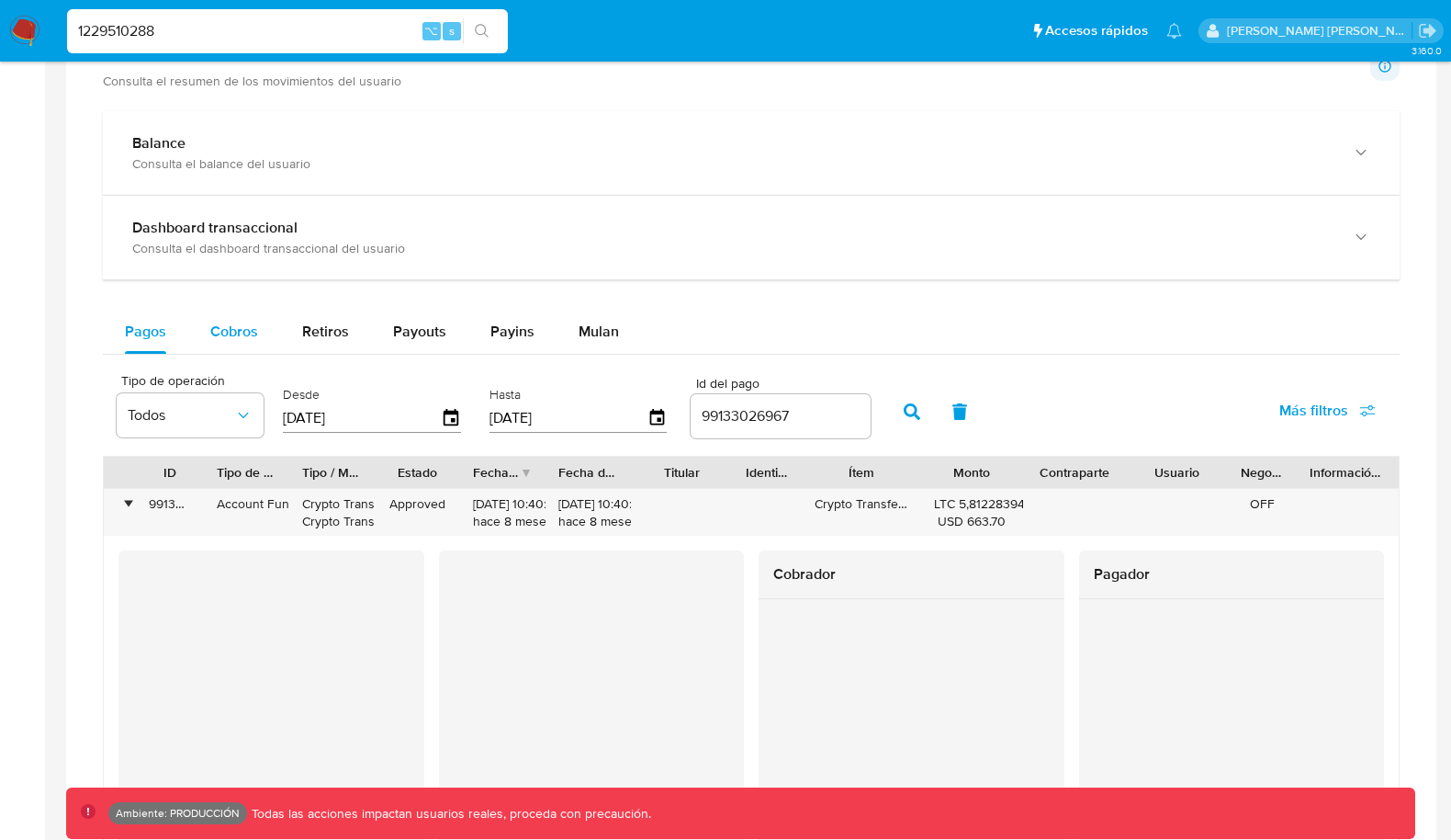
click at [252, 333] on span "Cobros" at bounding box center [234, 331] width 48 height 21
select select "10"
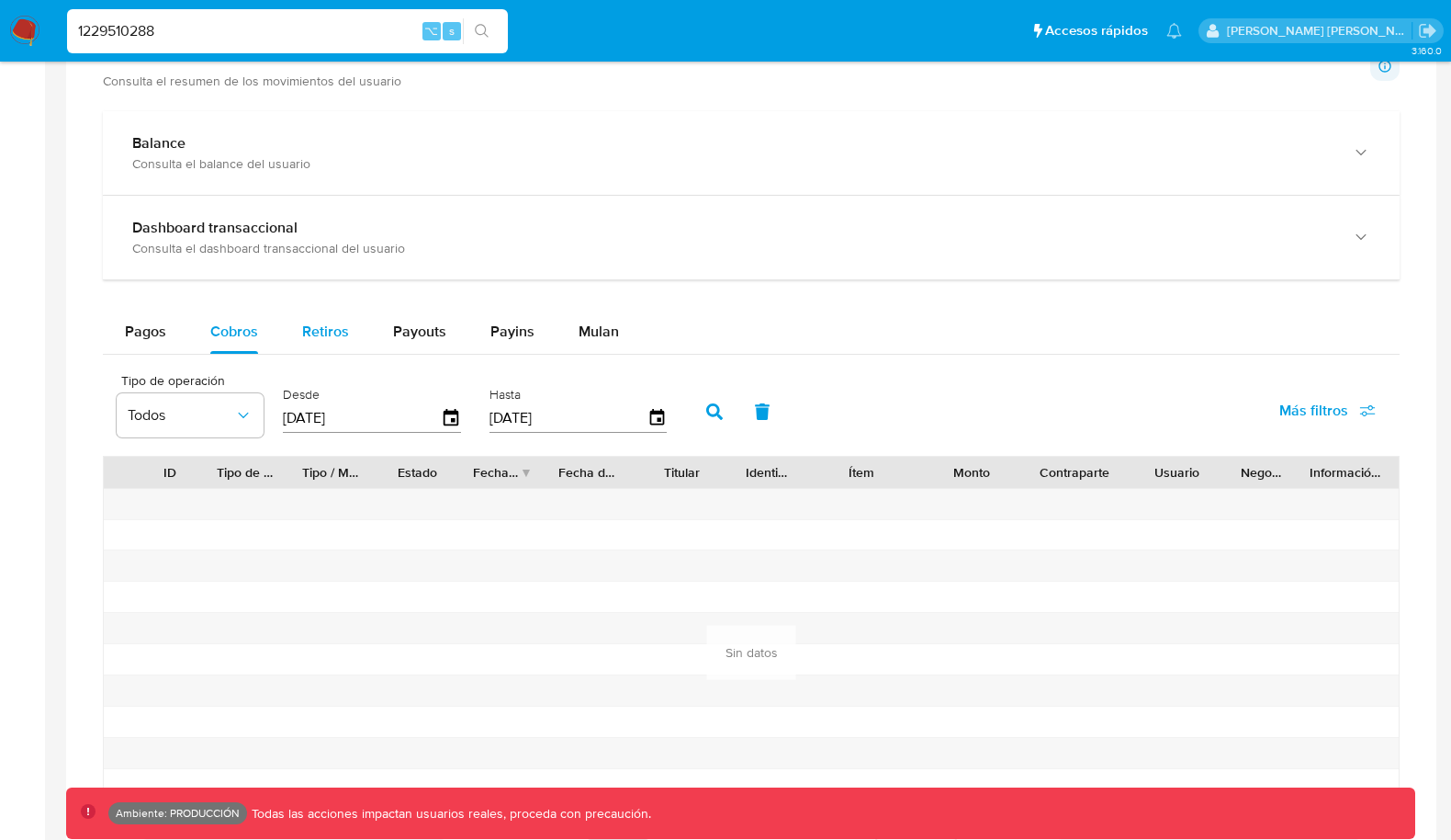
click at [356, 333] on button "Retiros" at bounding box center [326, 331] width 91 height 44
select select "10"
click at [405, 333] on span "Payouts" at bounding box center [419, 331] width 53 height 21
select select "10"
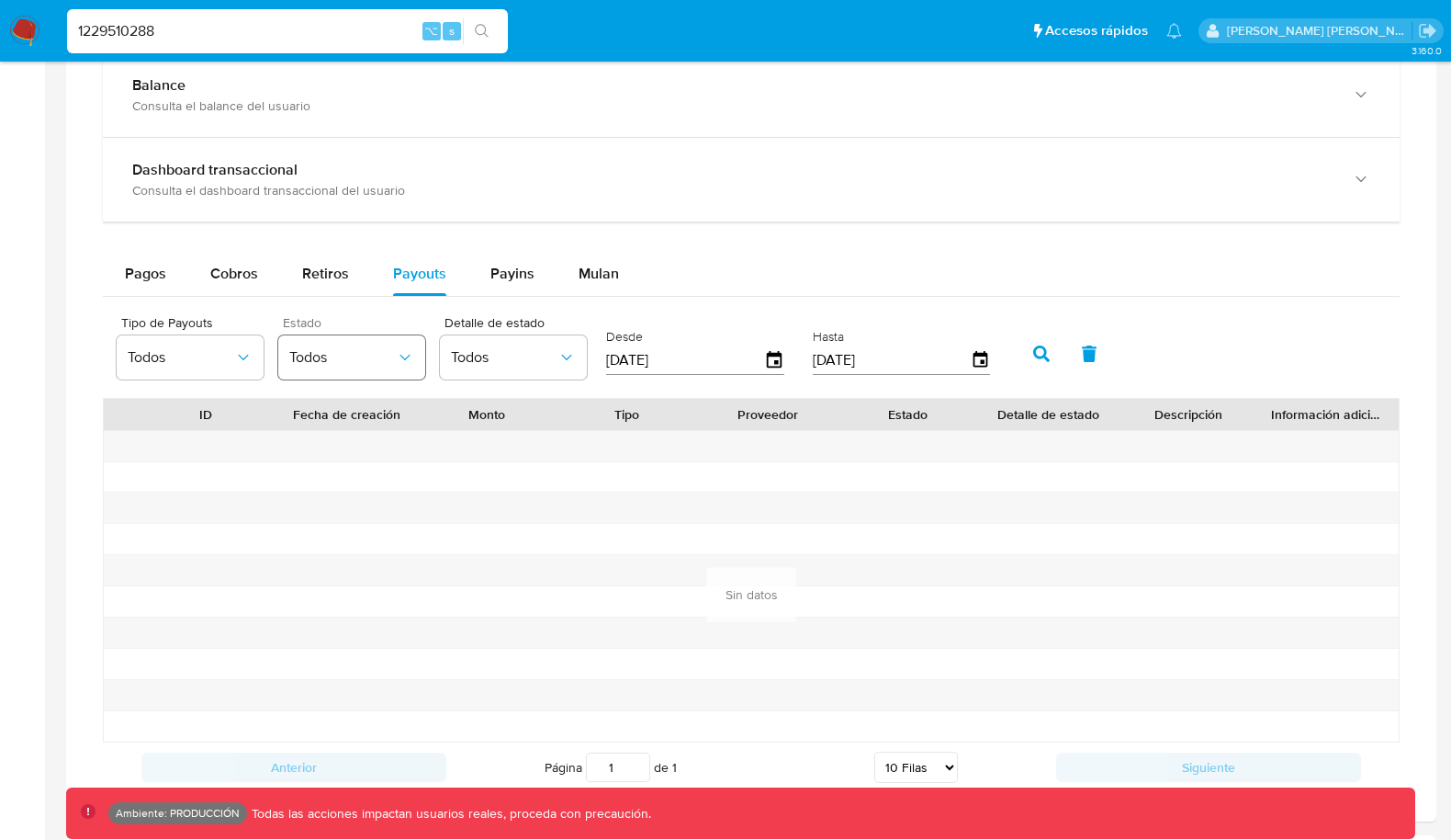
scroll to position [997, 0]
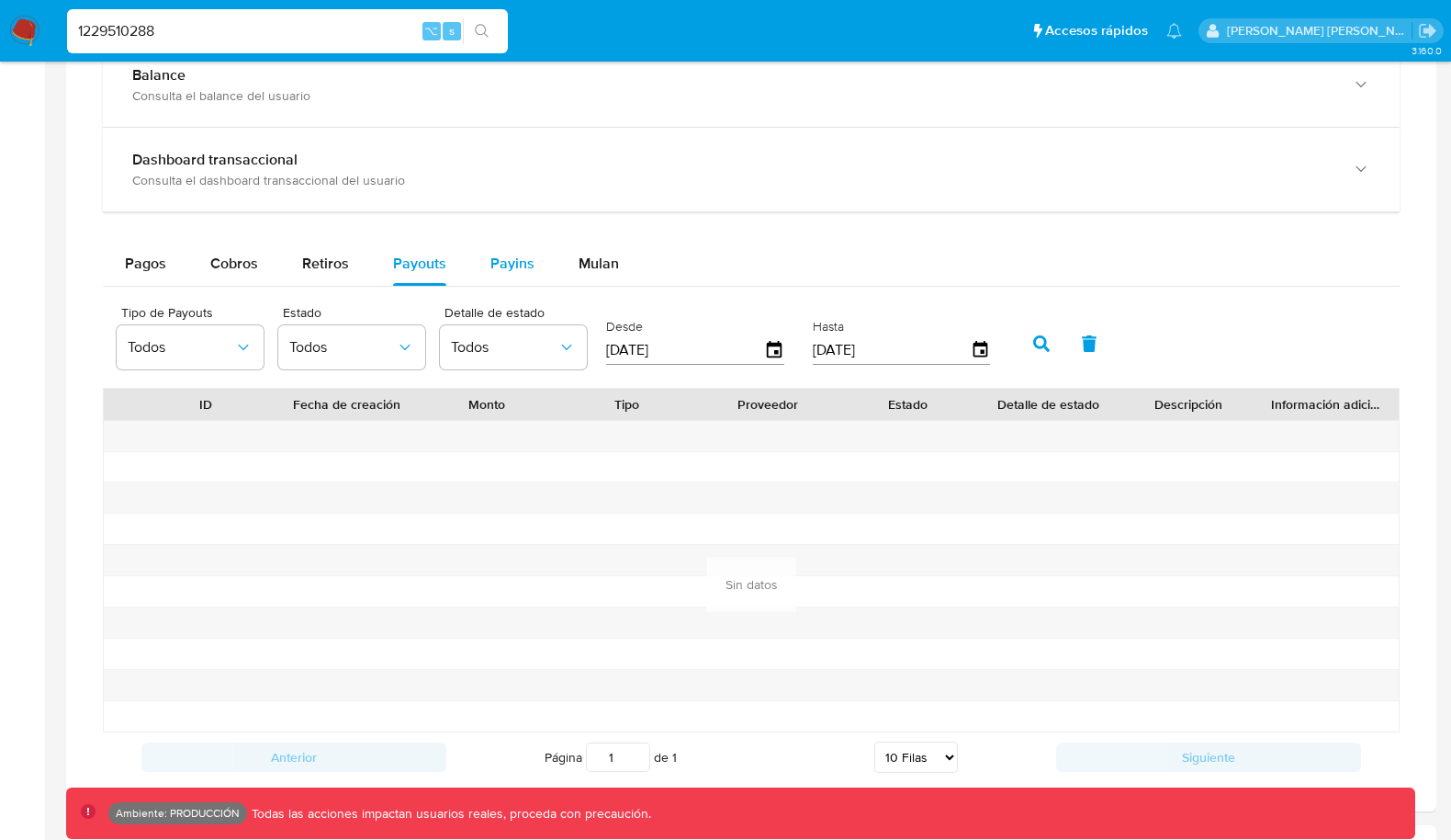
click at [482, 274] on button "Payins" at bounding box center [512, 263] width 88 height 44
select select "10"
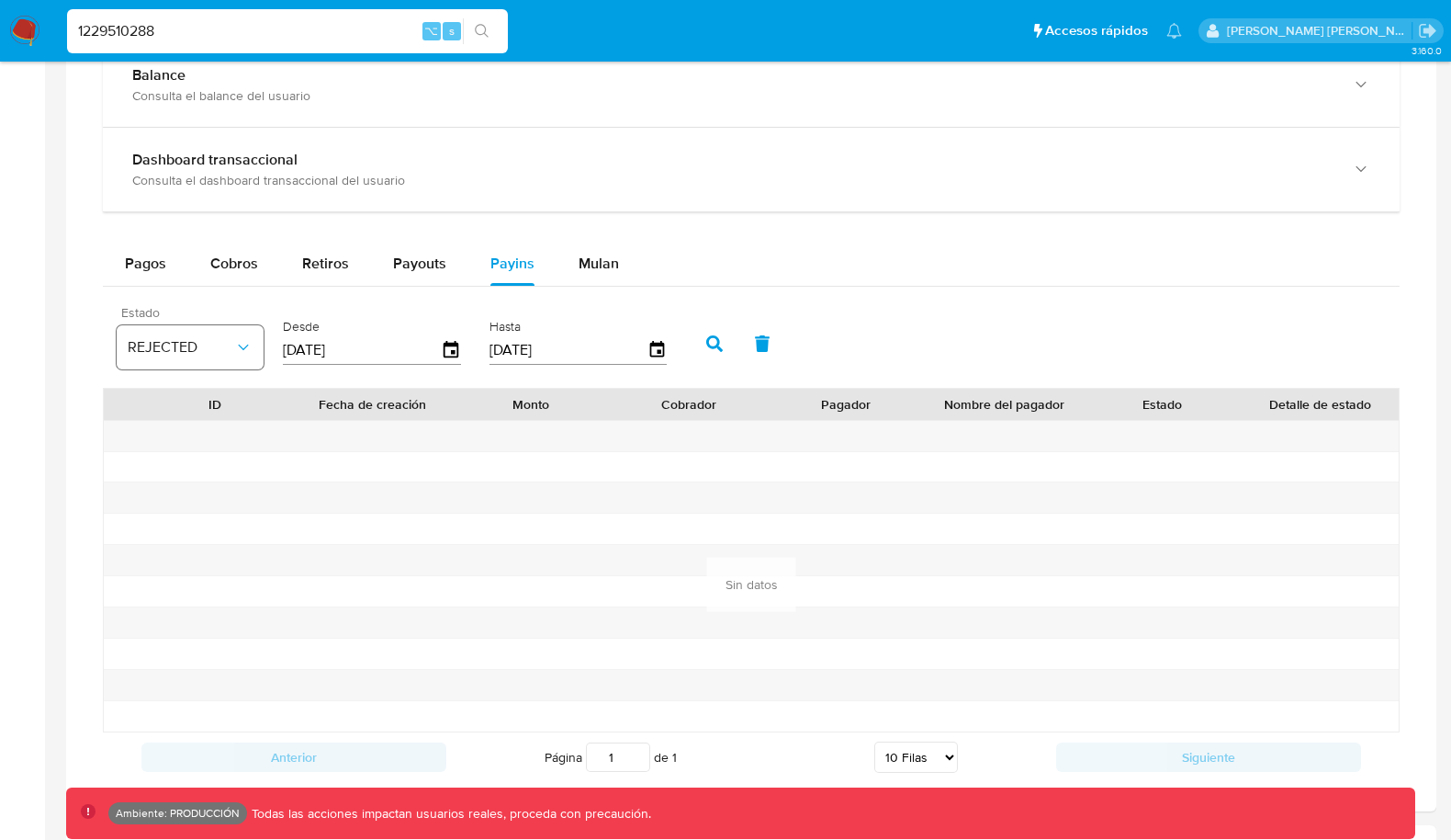
click at [216, 331] on button "REJECTED" at bounding box center [190, 346] width 147 height 44
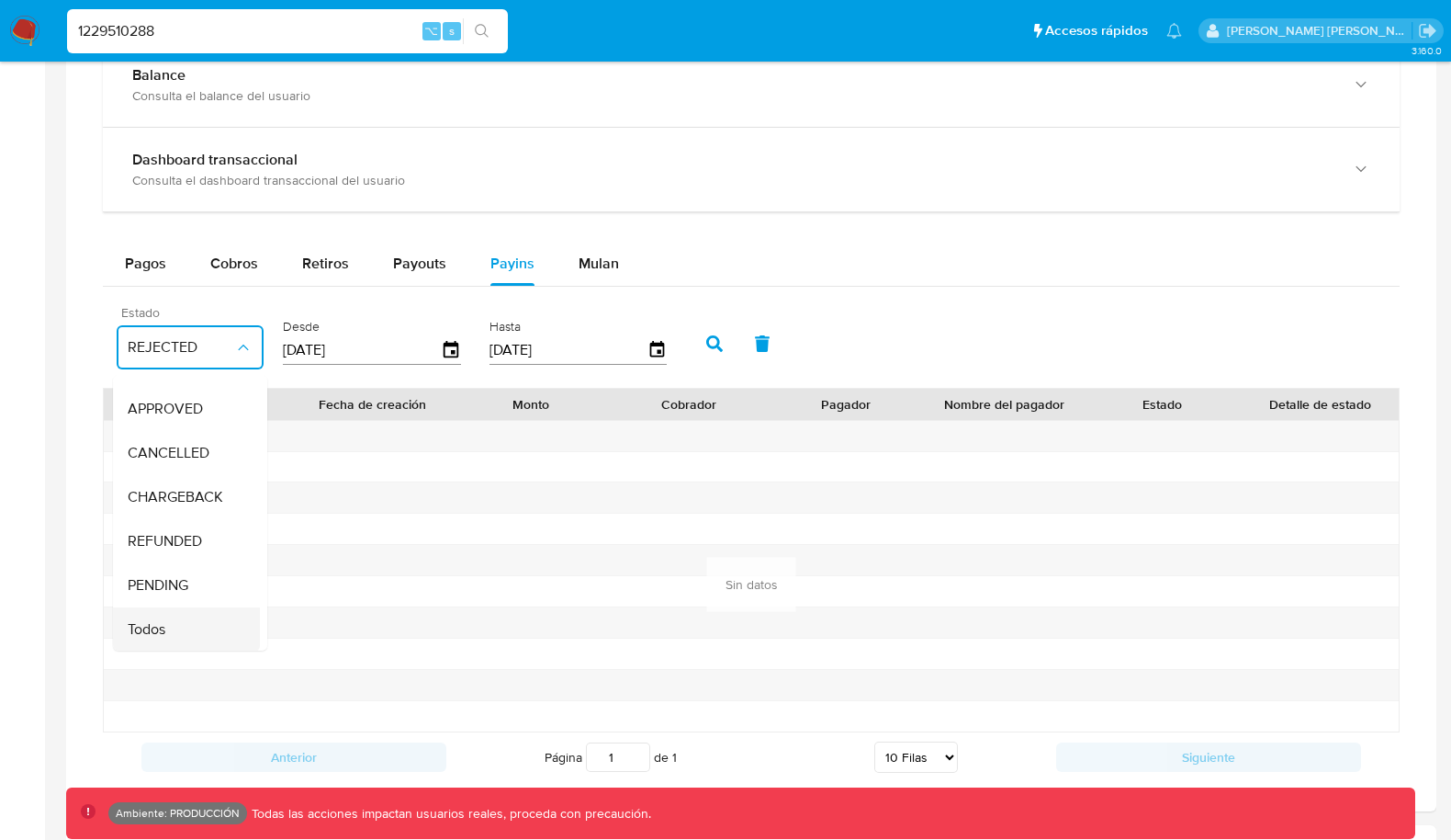
click at [148, 633] on div "Todos" at bounding box center [181, 629] width 107 height 44
click at [691, 349] on button "button" at bounding box center [714, 342] width 48 height 44
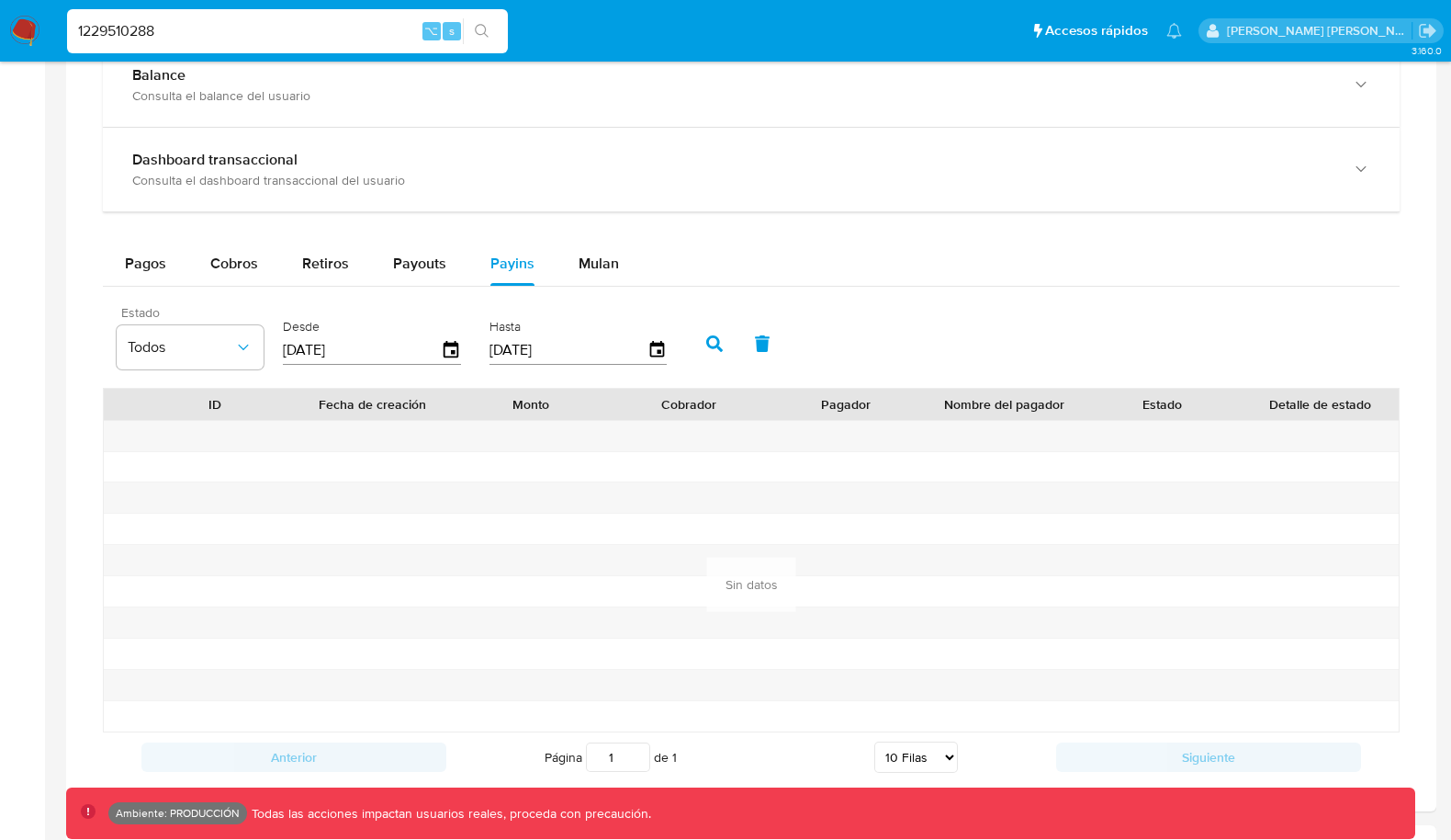
click at [691, 347] on button "button" at bounding box center [714, 342] width 48 height 44
click at [710, 343] on button "button" at bounding box center [714, 342] width 48 height 44
click at [707, 343] on icon "button" at bounding box center [714, 343] width 16 height 16
click at [448, 346] on icon "button" at bounding box center [451, 350] width 32 height 32
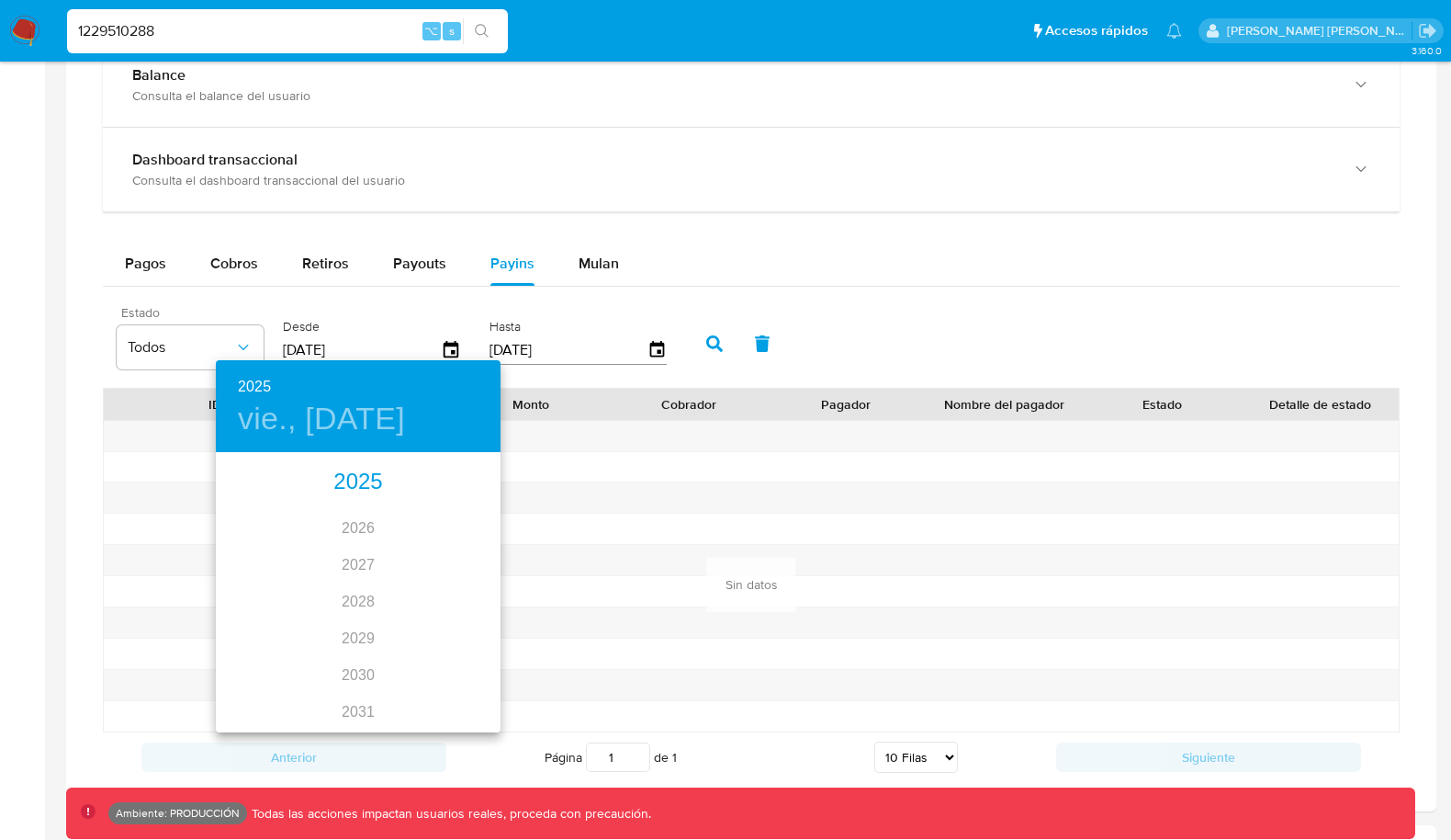
click at [369, 481] on div "2025" at bounding box center [359, 482] width 285 height 37
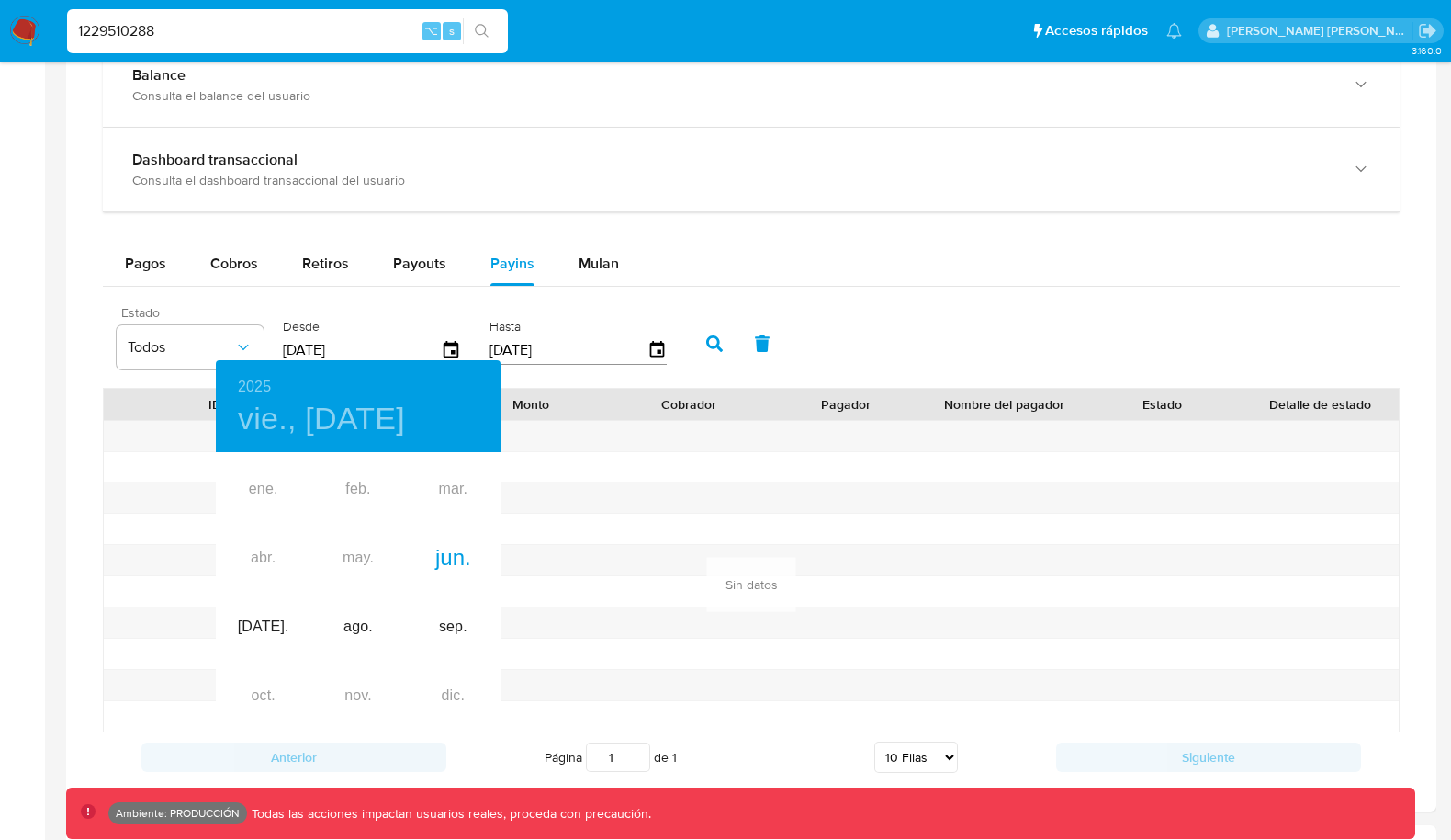
click at [266, 494] on div "ene. feb. mar. abr. may. jun. [DATE]. ago. sep. oct. nov. dic." at bounding box center [359, 593] width 285 height 275
click at [265, 489] on div "ene. feb. mar. abr. may. jun. [DATE]. ago. sep. oct. nov. dic." at bounding box center [359, 593] width 285 height 275
click at [557, 461] on div at bounding box center [726, 420] width 1451 height 840
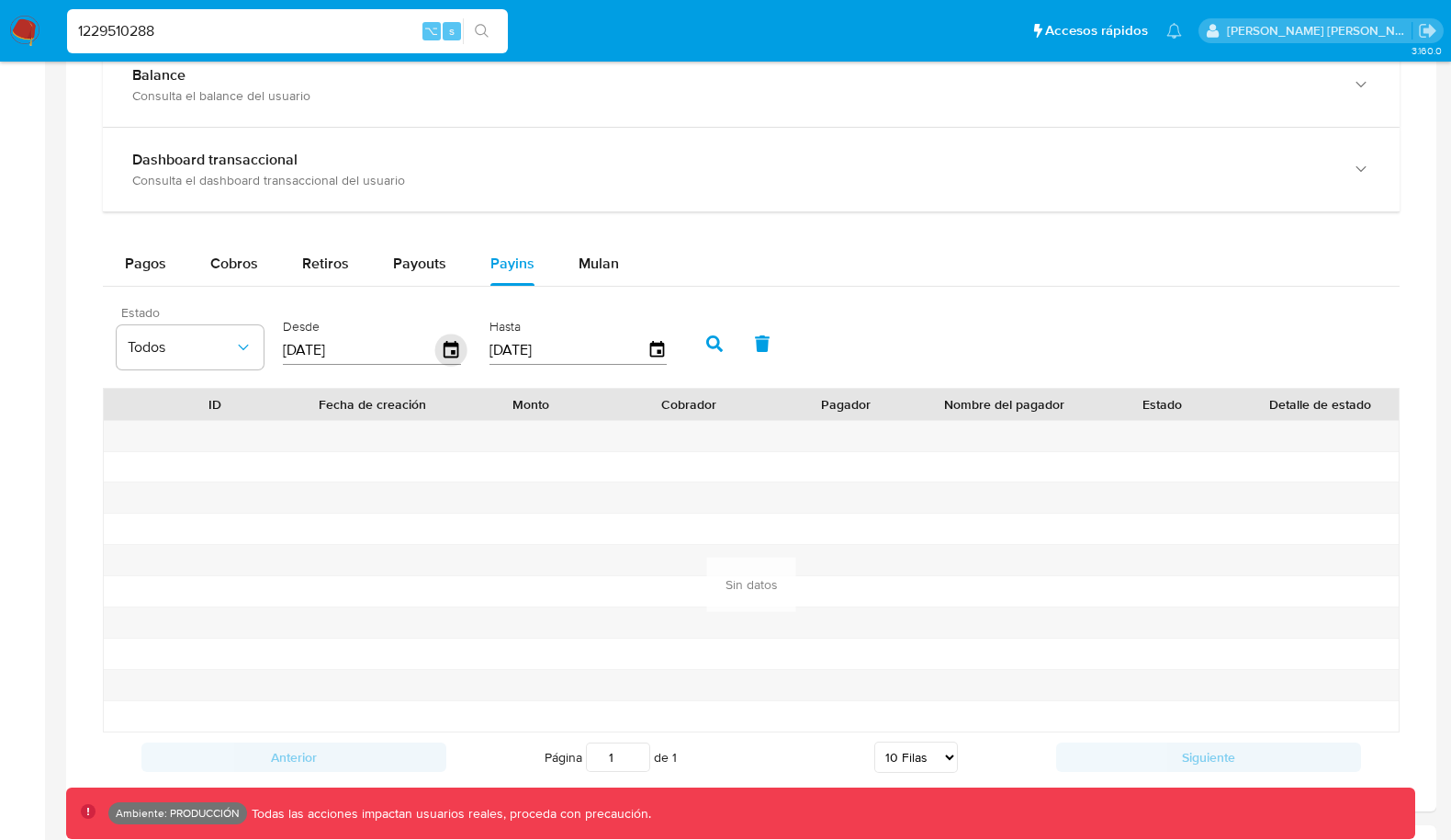
click at [444, 340] on icon "button" at bounding box center [450, 348] width 15 height 16
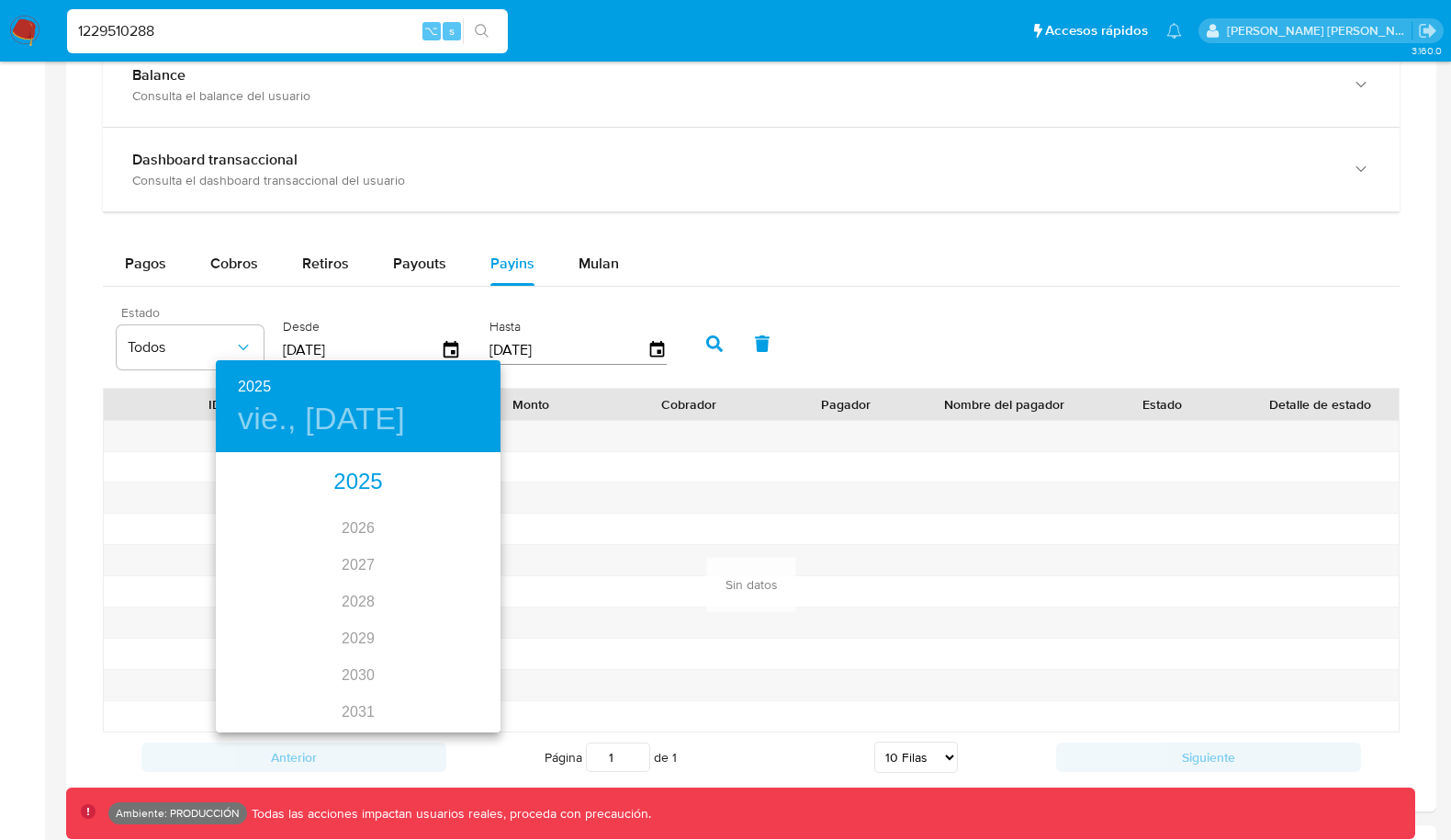
click at [353, 475] on div "2025" at bounding box center [359, 482] width 285 height 37
click at [347, 412] on h4 "vie., [DATE]" at bounding box center [321, 419] width 167 height 39
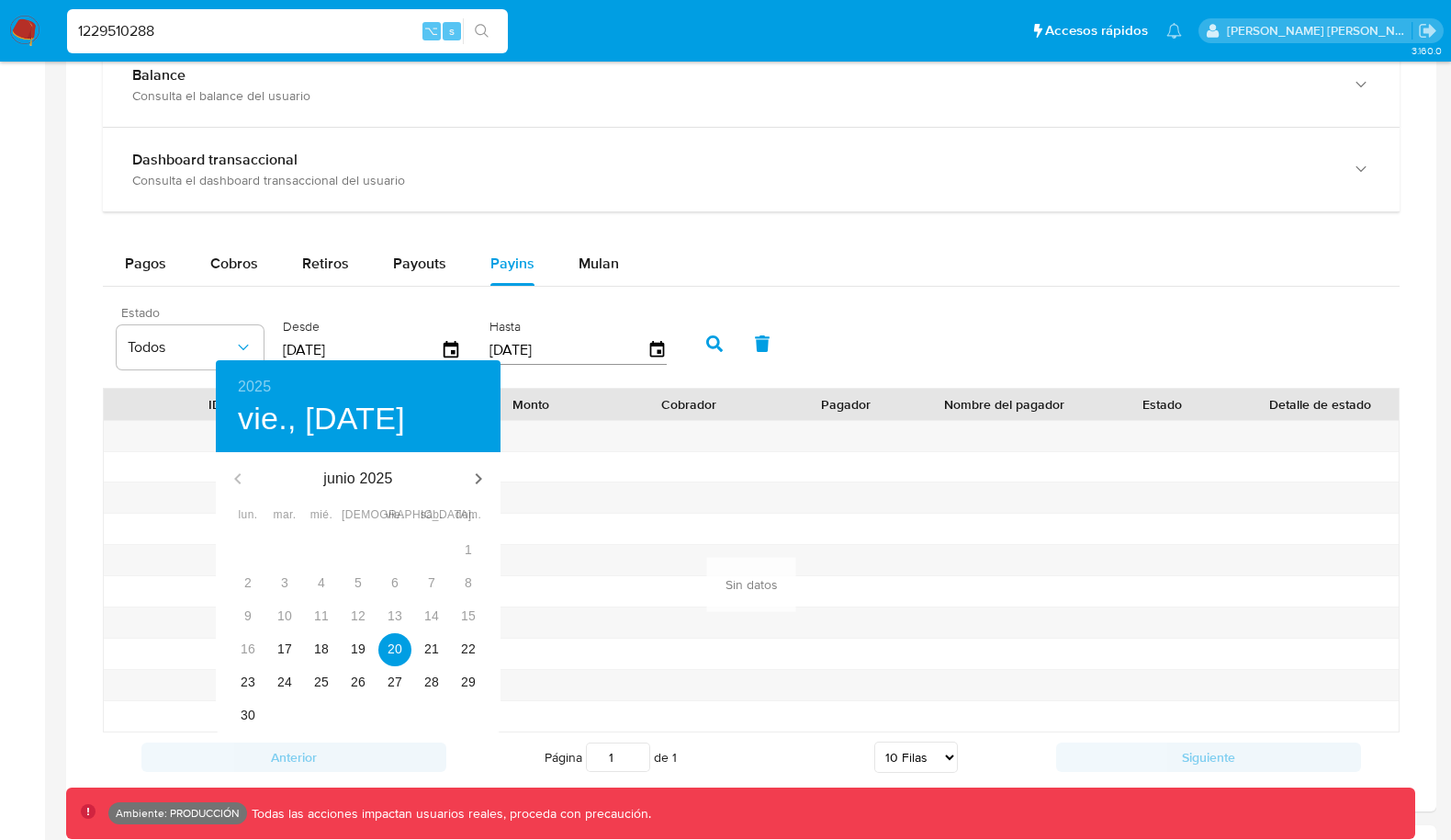
click at [235, 472] on div "junio 2025" at bounding box center [359, 478] width 285 height 44
click at [236, 473] on div "junio 2025" at bounding box center [359, 478] width 285 height 44
click at [286, 654] on p "17" at bounding box center [284, 648] width 15 height 18
type input "[DATE]"
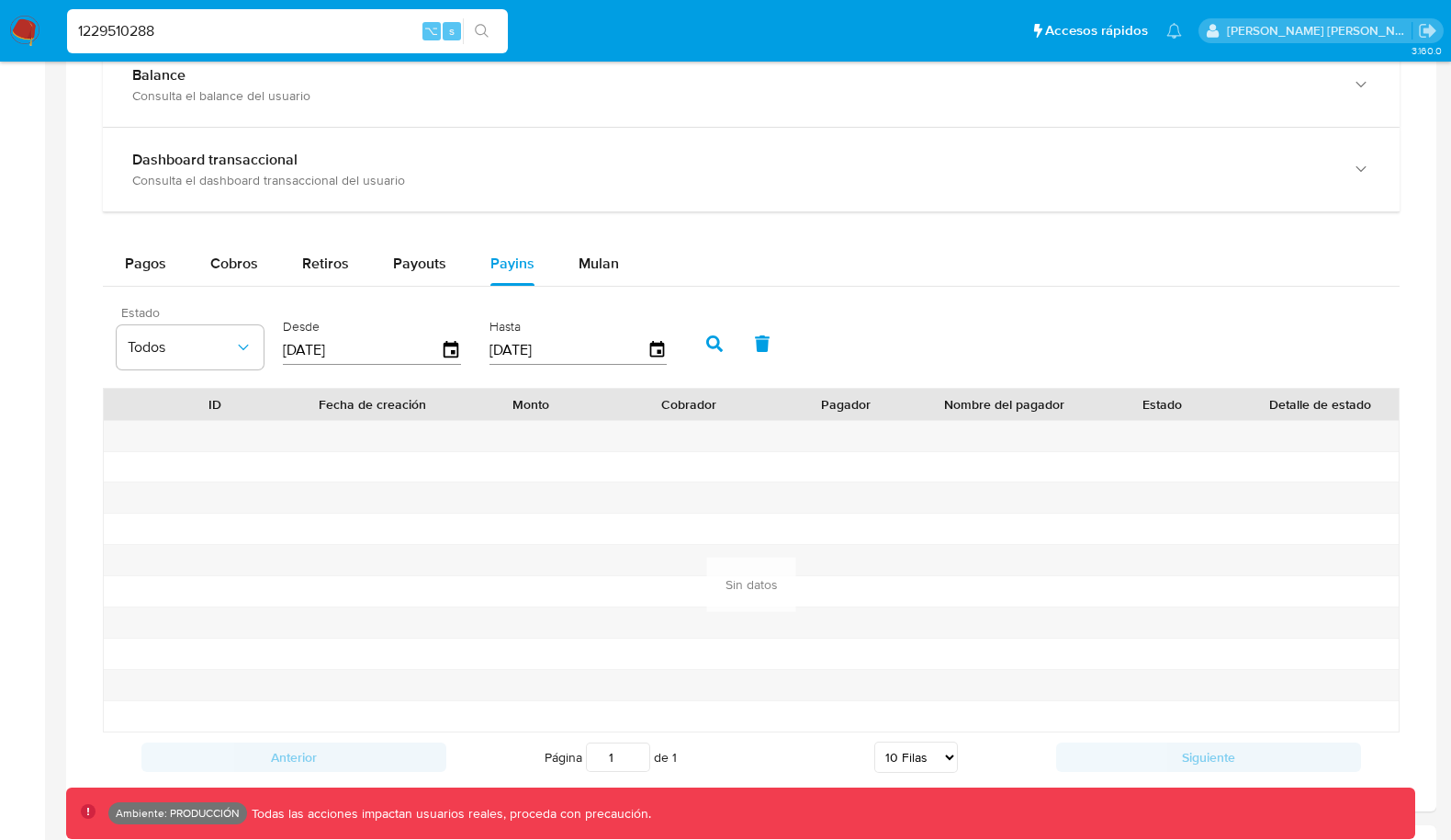
click at [692, 321] on button "button" at bounding box center [714, 342] width 48 height 44
click at [500, 259] on span "Payins" at bounding box center [512, 263] width 44 height 21
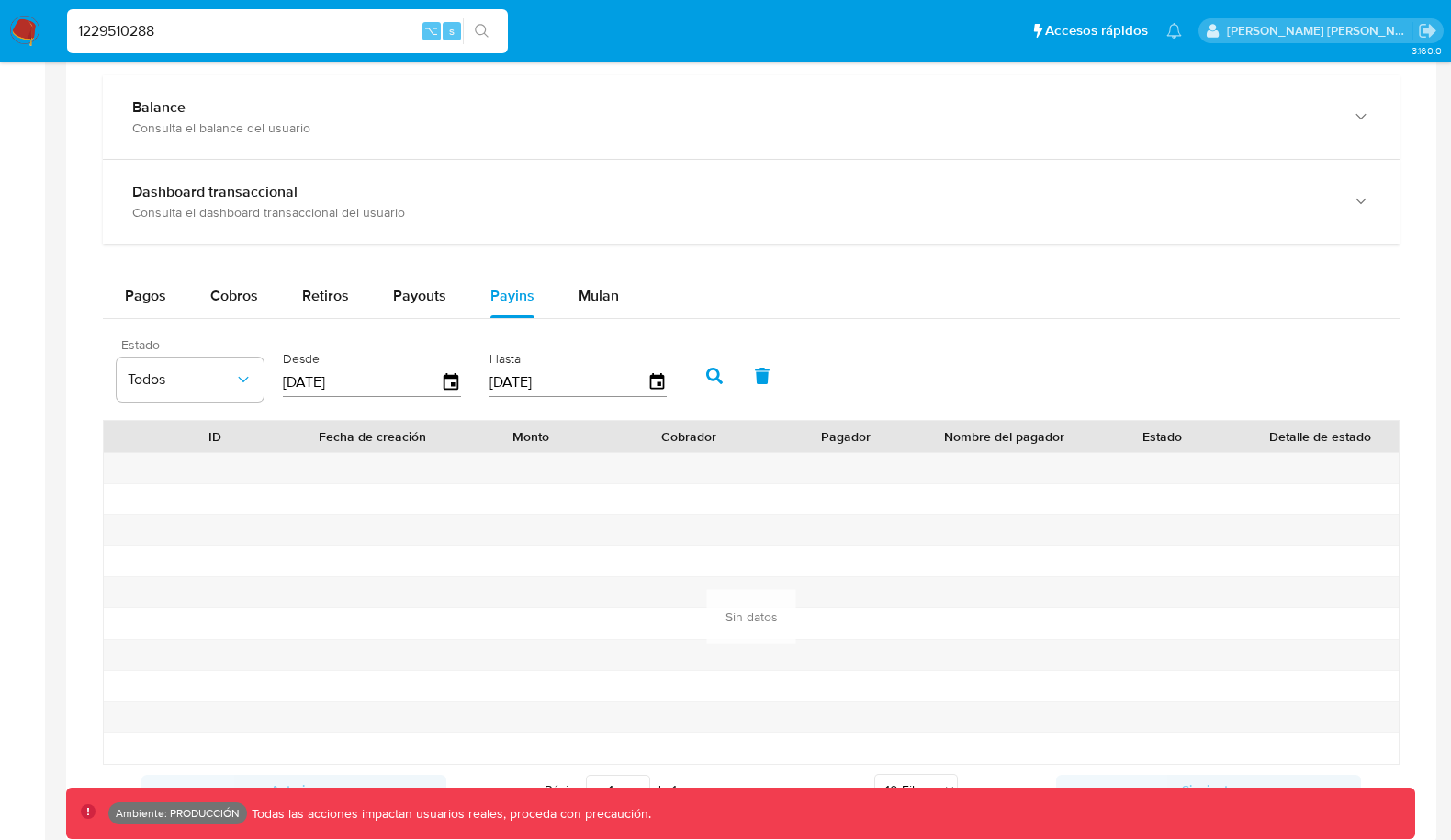
scroll to position [810, 0]
click at [303, 34] on input "1229510288" at bounding box center [287, 31] width 441 height 24
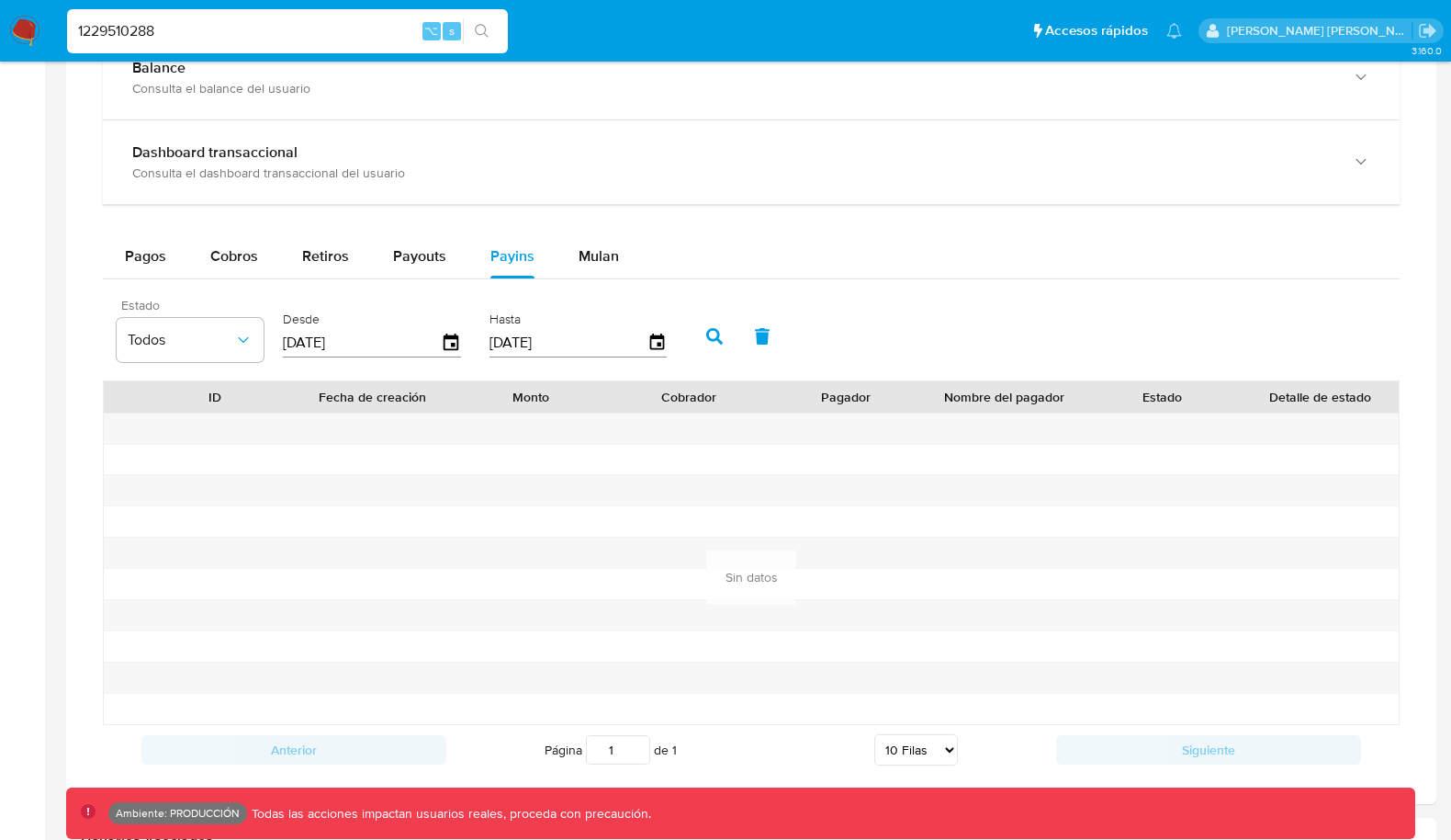
scroll to position [1029, 0]
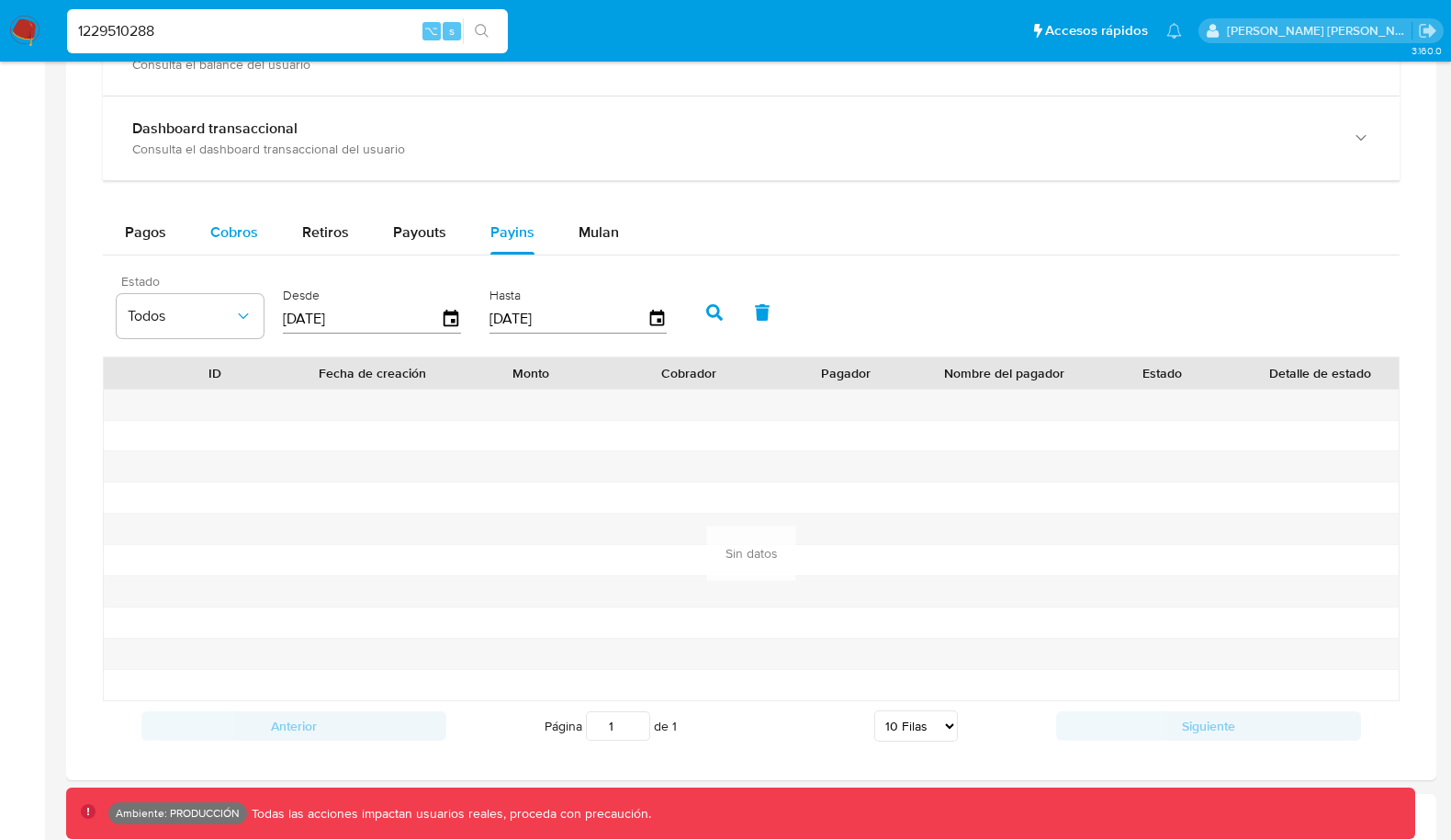
click at [247, 240] on span "Cobros" at bounding box center [234, 232] width 48 height 21
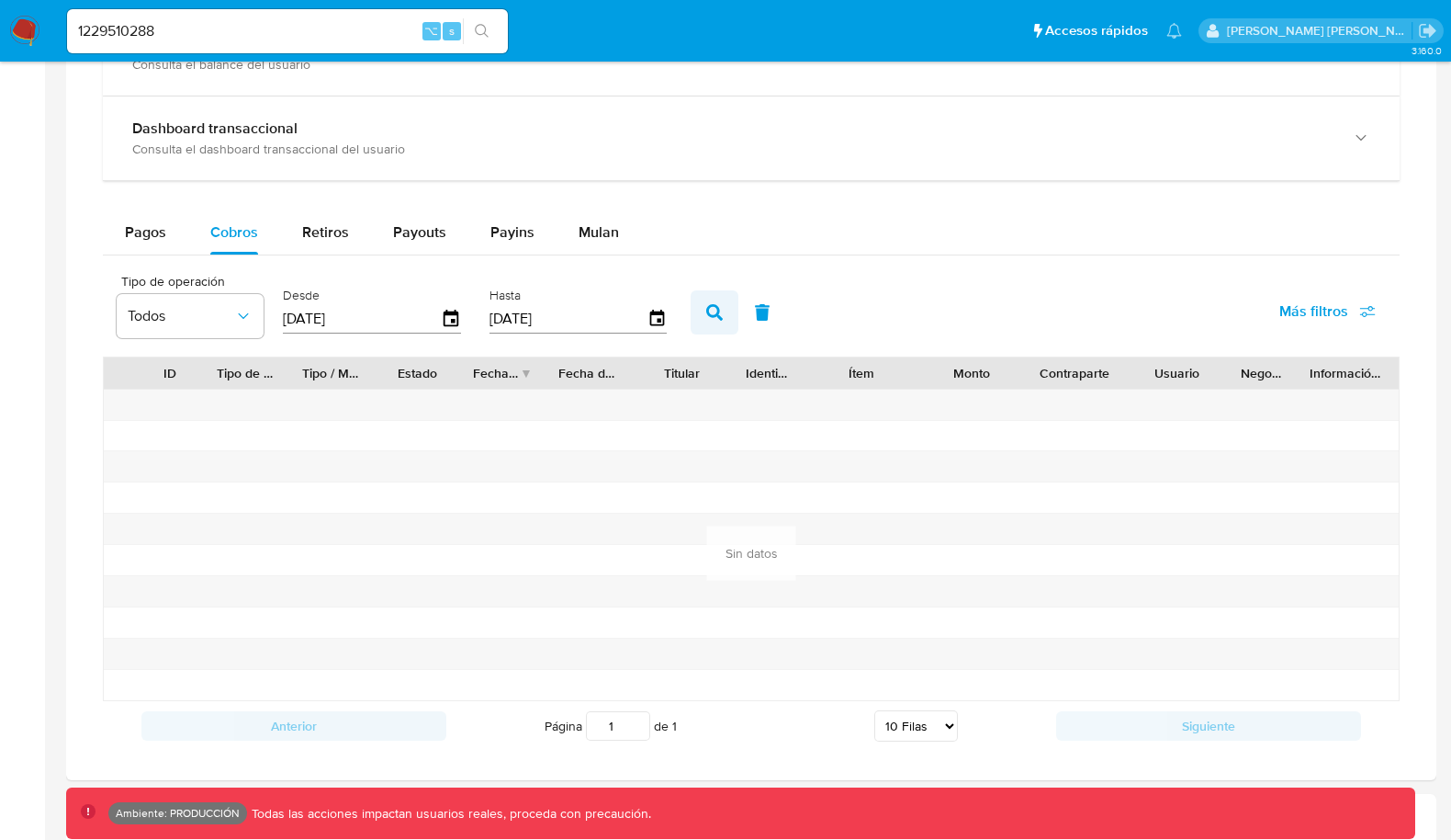
click at [691, 317] on button "button" at bounding box center [714, 311] width 48 height 44
click at [446, 331] on div "[DATE]" at bounding box center [372, 318] width 178 height 29
click at [441, 319] on icon "button" at bounding box center [451, 318] width 32 height 32
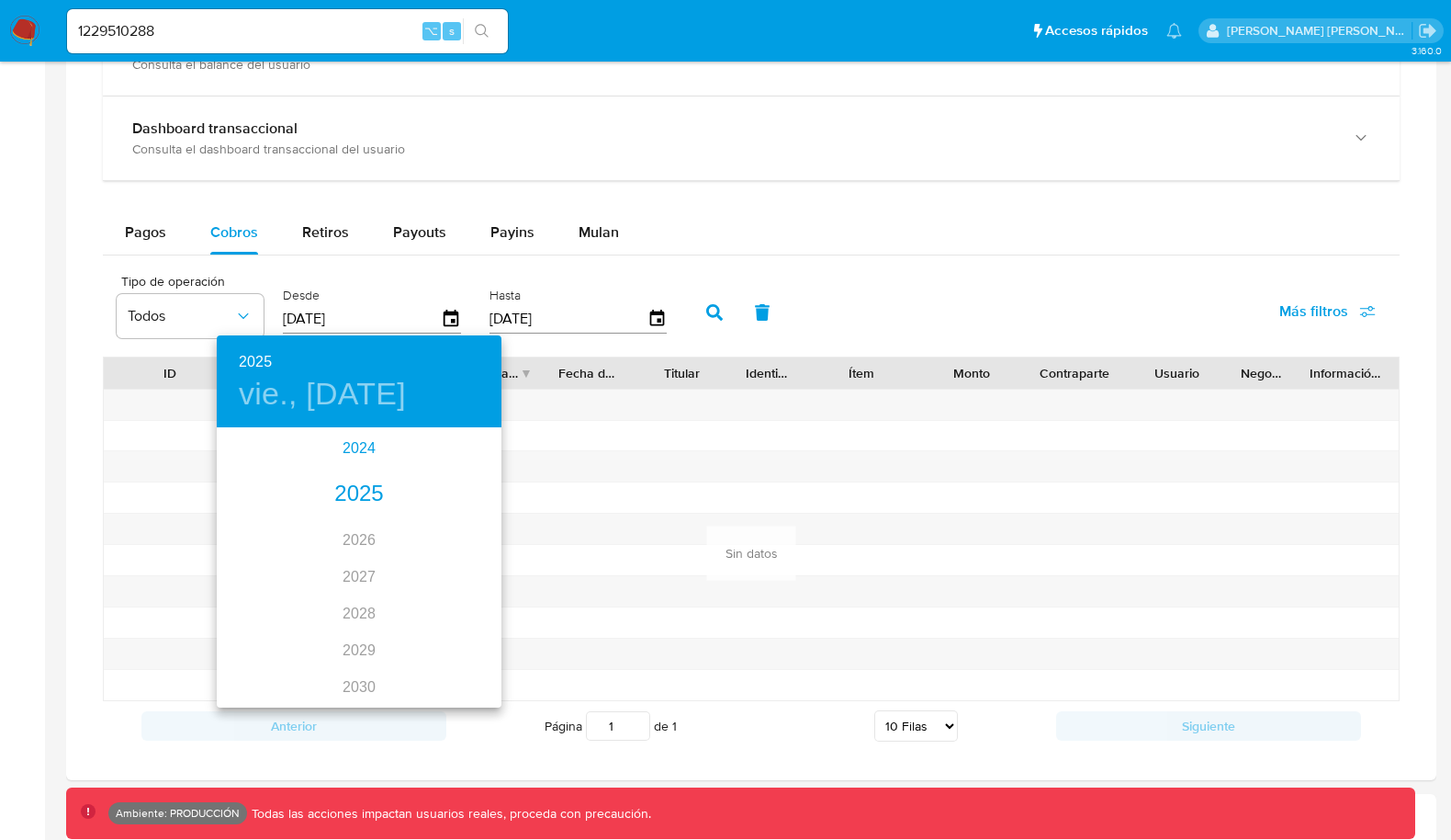
click at [379, 461] on div "2024" at bounding box center [359, 448] width 285 height 37
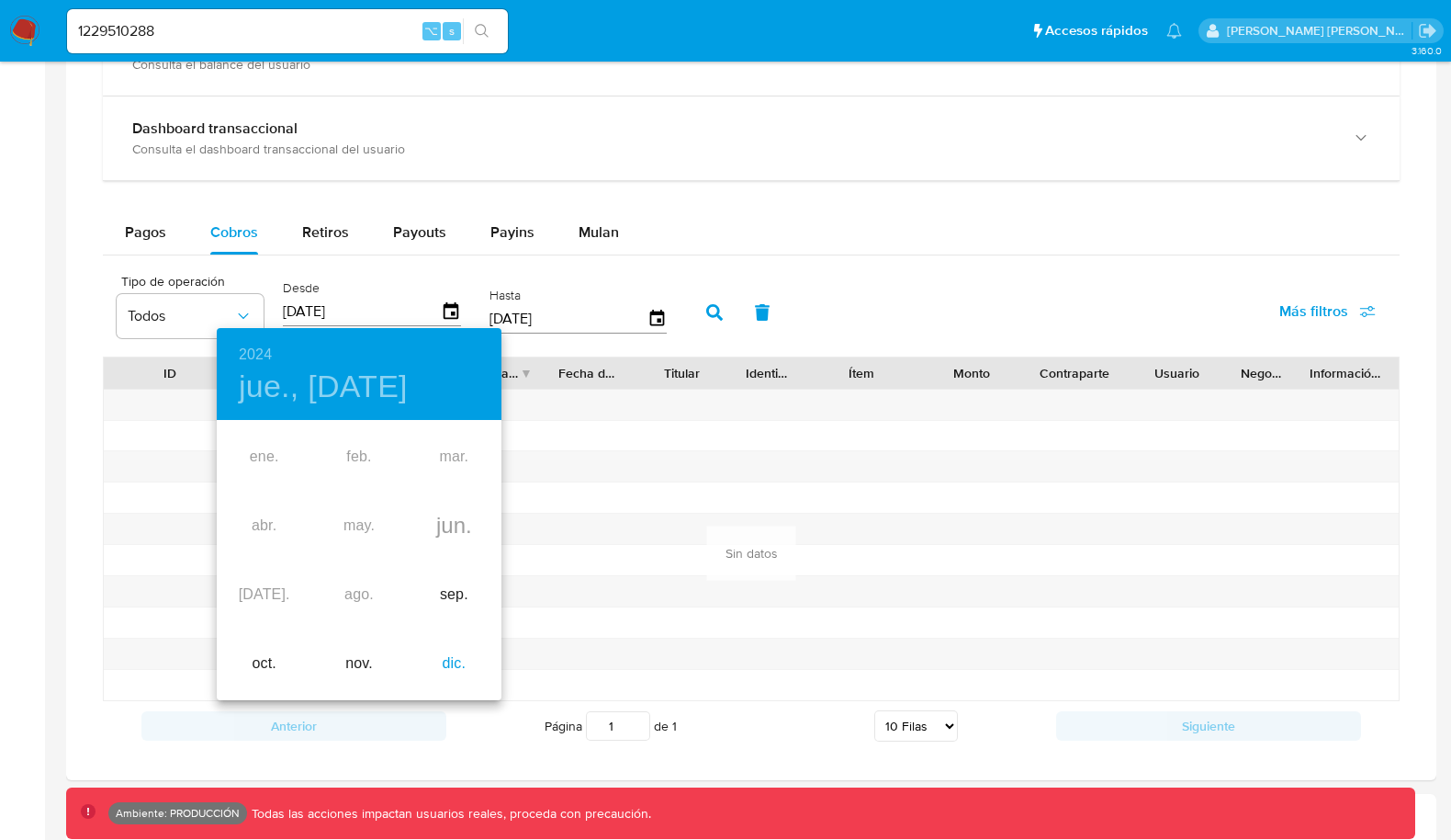
click at [449, 662] on div "dic." at bounding box center [455, 663] width 95 height 69
type input "[DATE]"
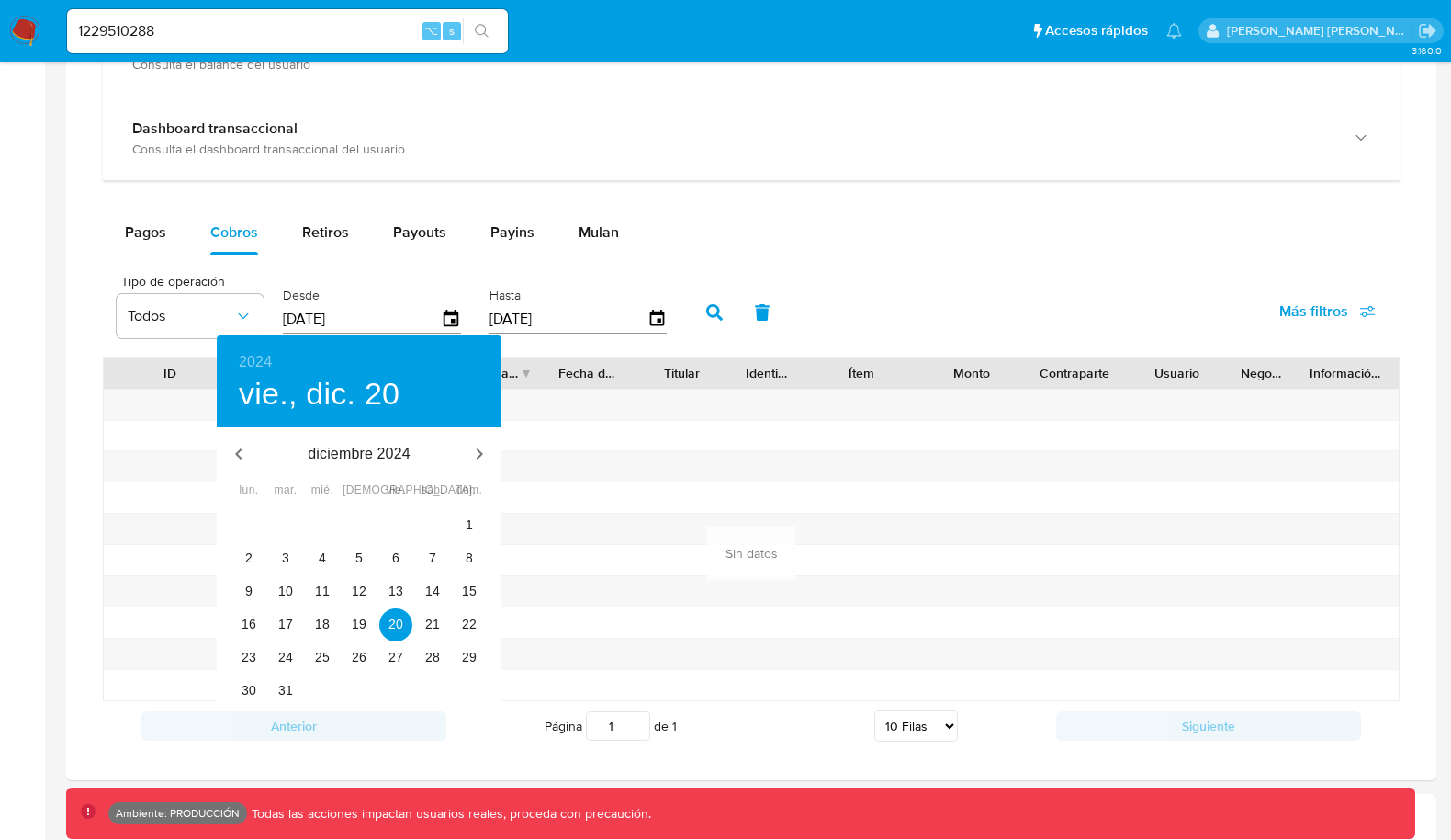
click at [695, 306] on div at bounding box center [726, 420] width 1451 height 840
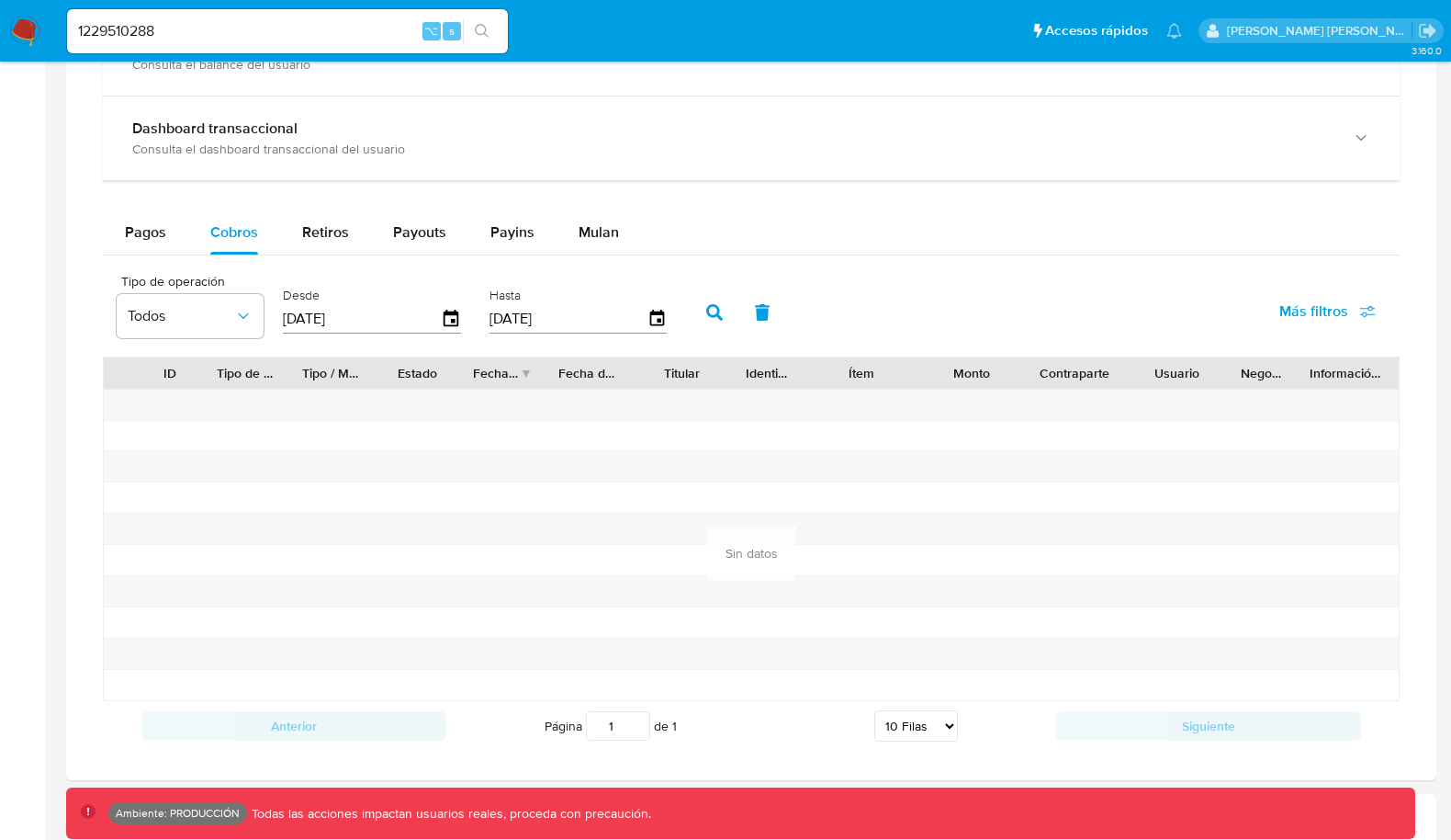
click at [706, 307] on icon "button" at bounding box center [714, 311] width 16 height 16
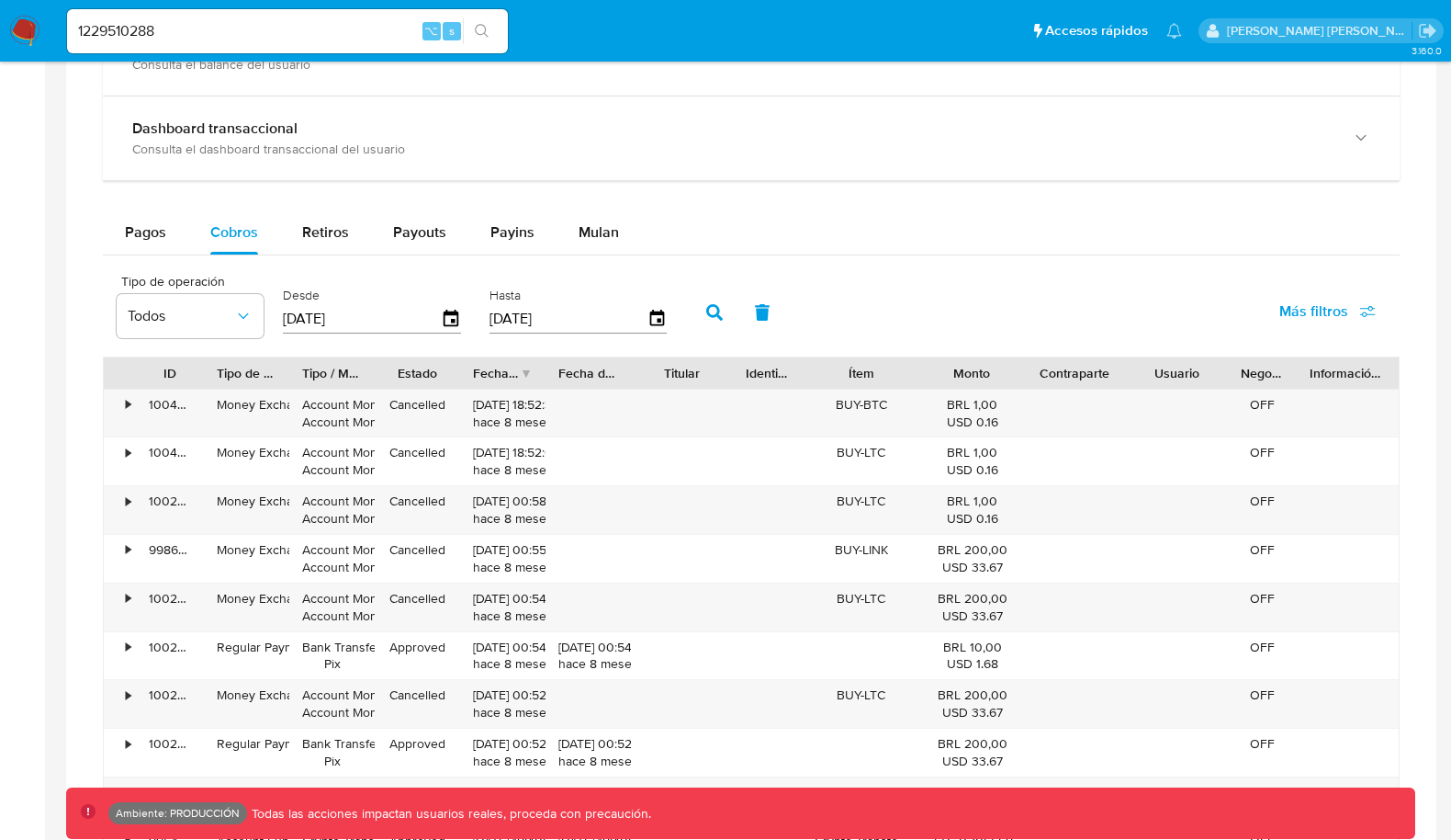
click at [1329, 315] on span "Más filtros" at bounding box center [1313, 310] width 69 height 44
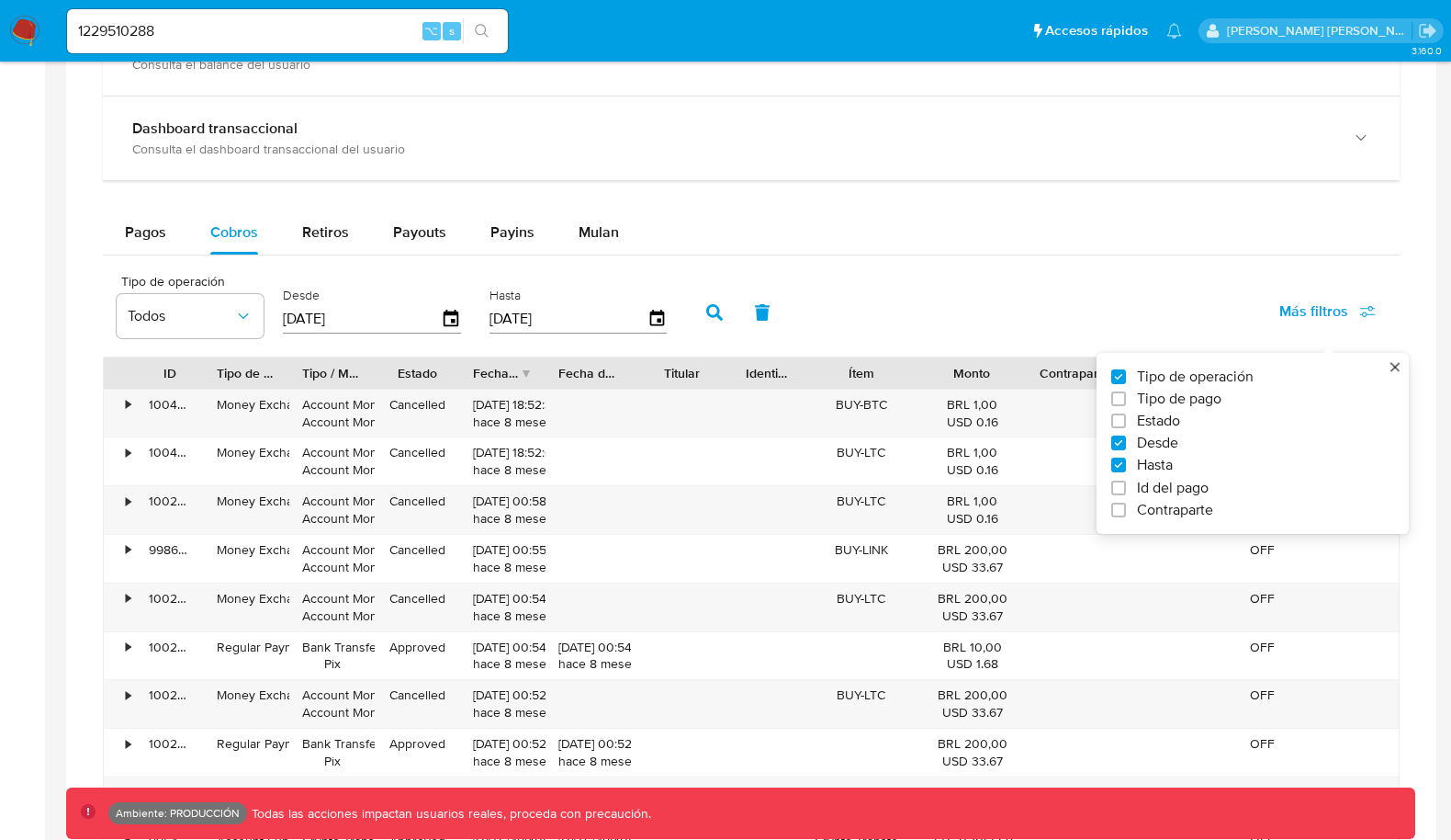
click at [1177, 487] on span "Id del pago" at bounding box center [1173, 486] width 72 height 18
click at [1126, 487] on input "Id del pago" at bounding box center [1118, 486] width 15 height 15
checkbox input "true"
click at [691, 328] on input "number" at bounding box center [781, 316] width 180 height 24
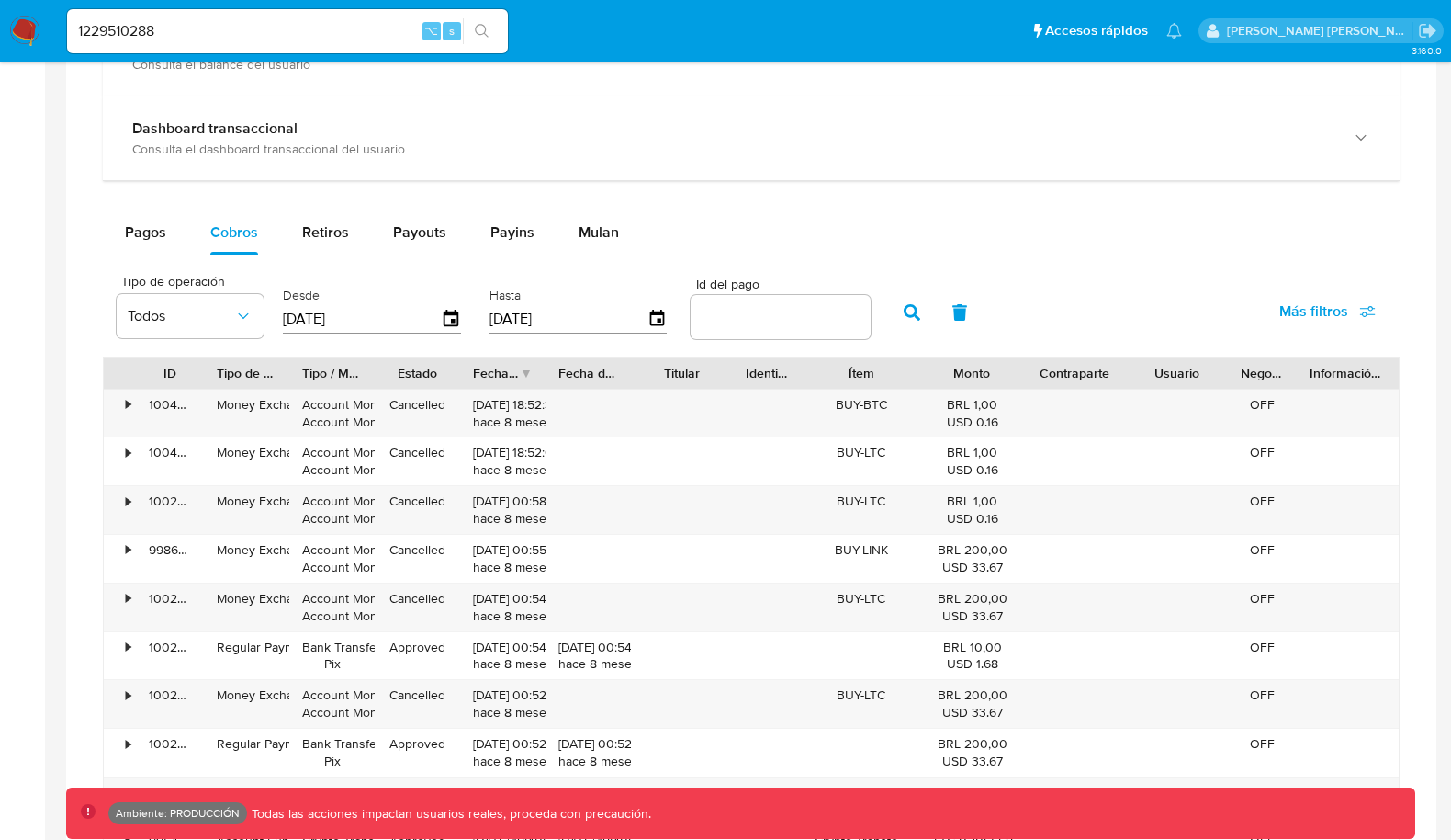
click at [1295, 301] on span "Más filtros" at bounding box center [1313, 310] width 69 height 44
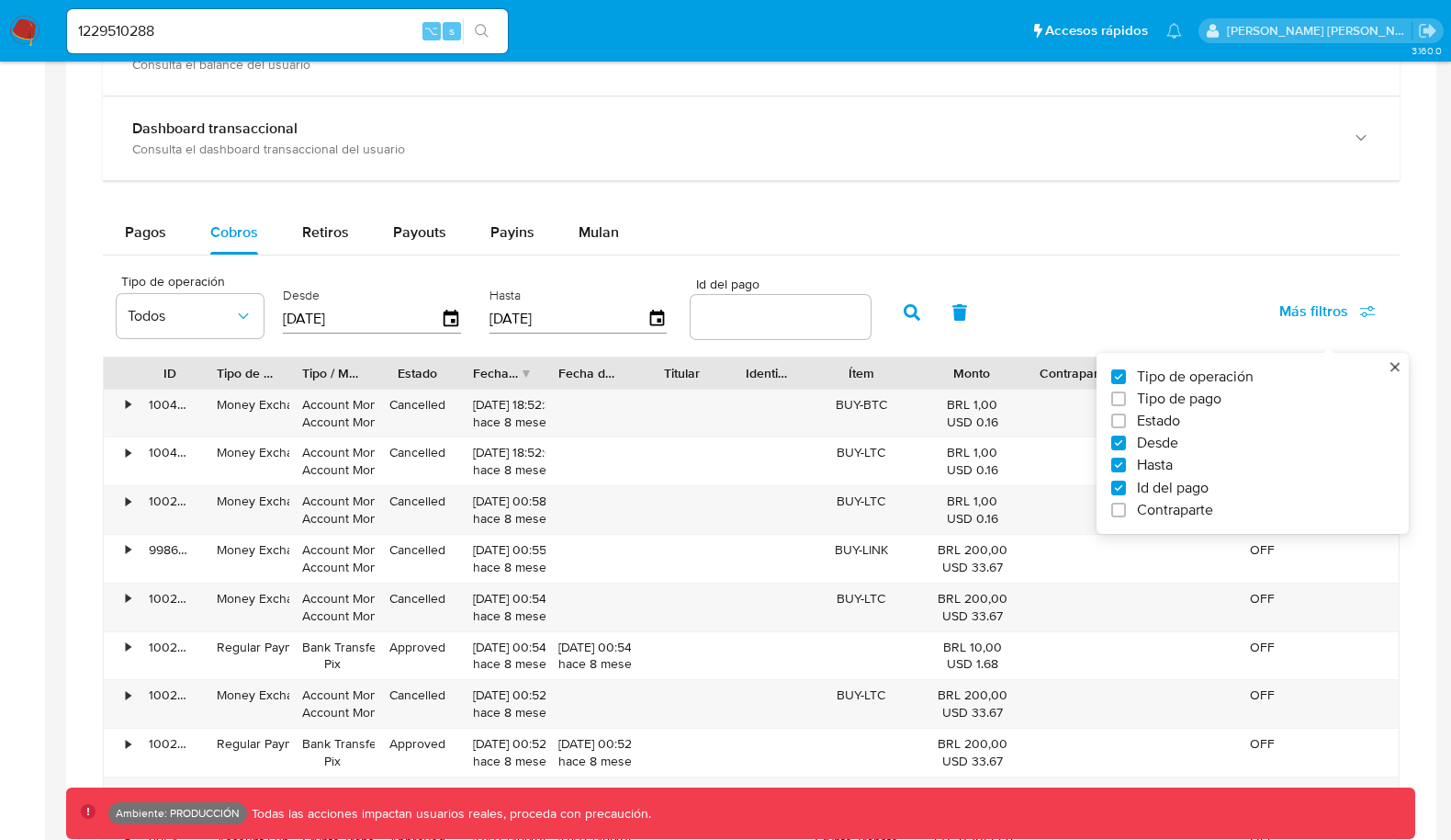
click at [778, 324] on input "number" at bounding box center [781, 316] width 180 height 24
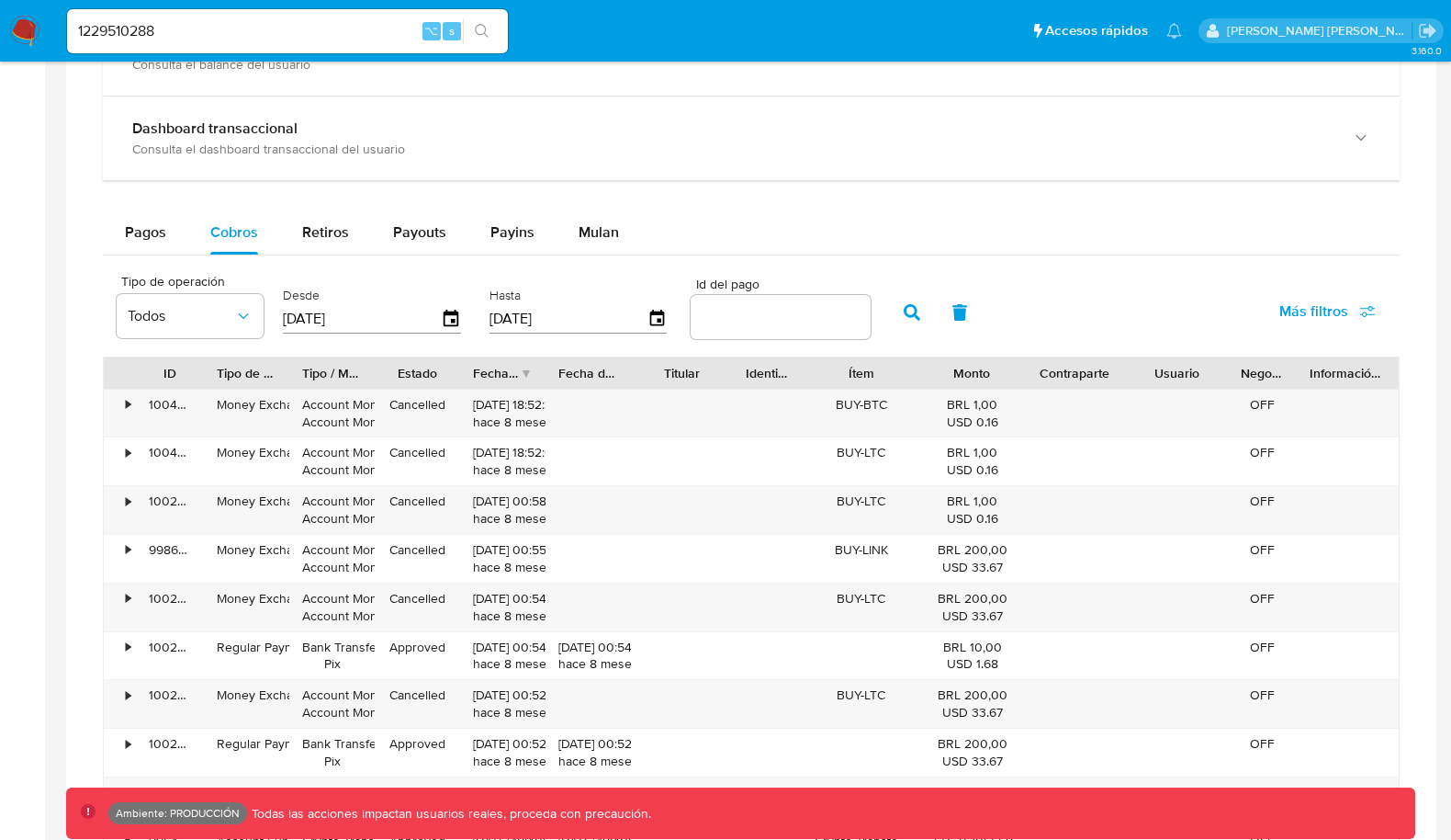
click at [778, 324] on input "number" at bounding box center [781, 316] width 180 height 24
type input "99133026967"
click at [896, 327] on button "button" at bounding box center [912, 311] width 48 height 44
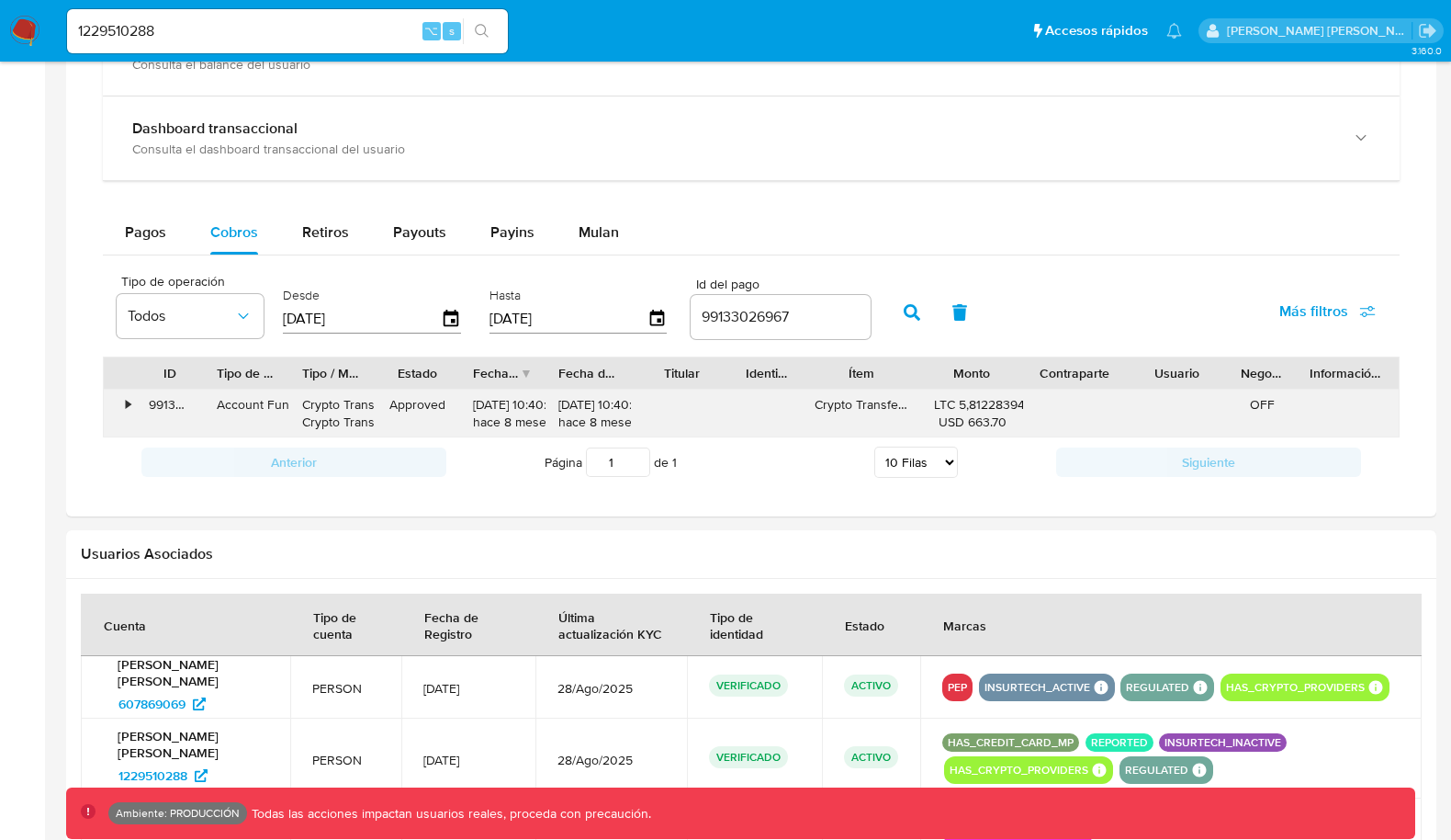
click at [132, 408] on div "•" at bounding box center [119, 413] width 32 height 48
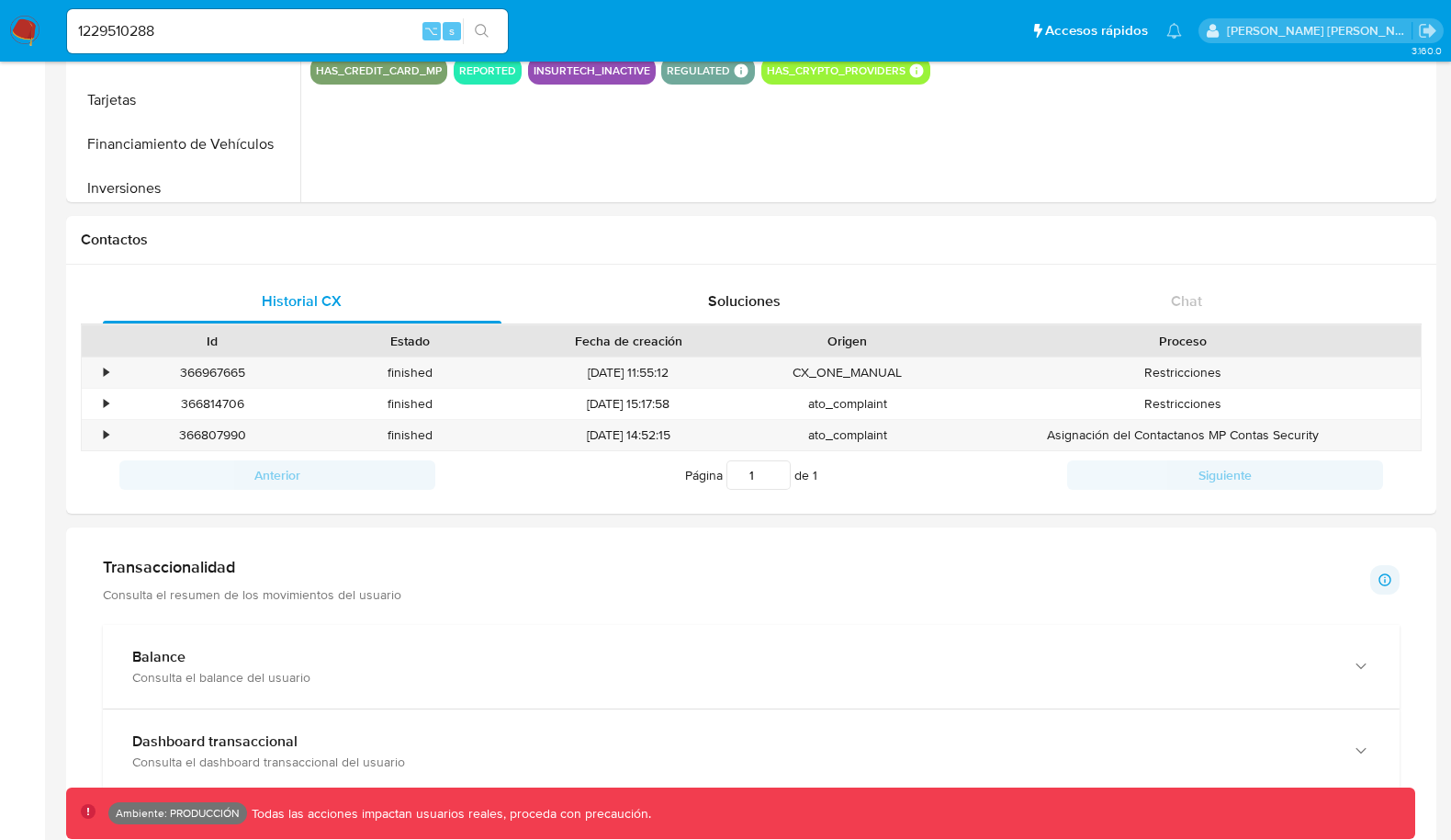
scroll to position [147, 0]
